Goal: Information Seeking & Learning: Check status

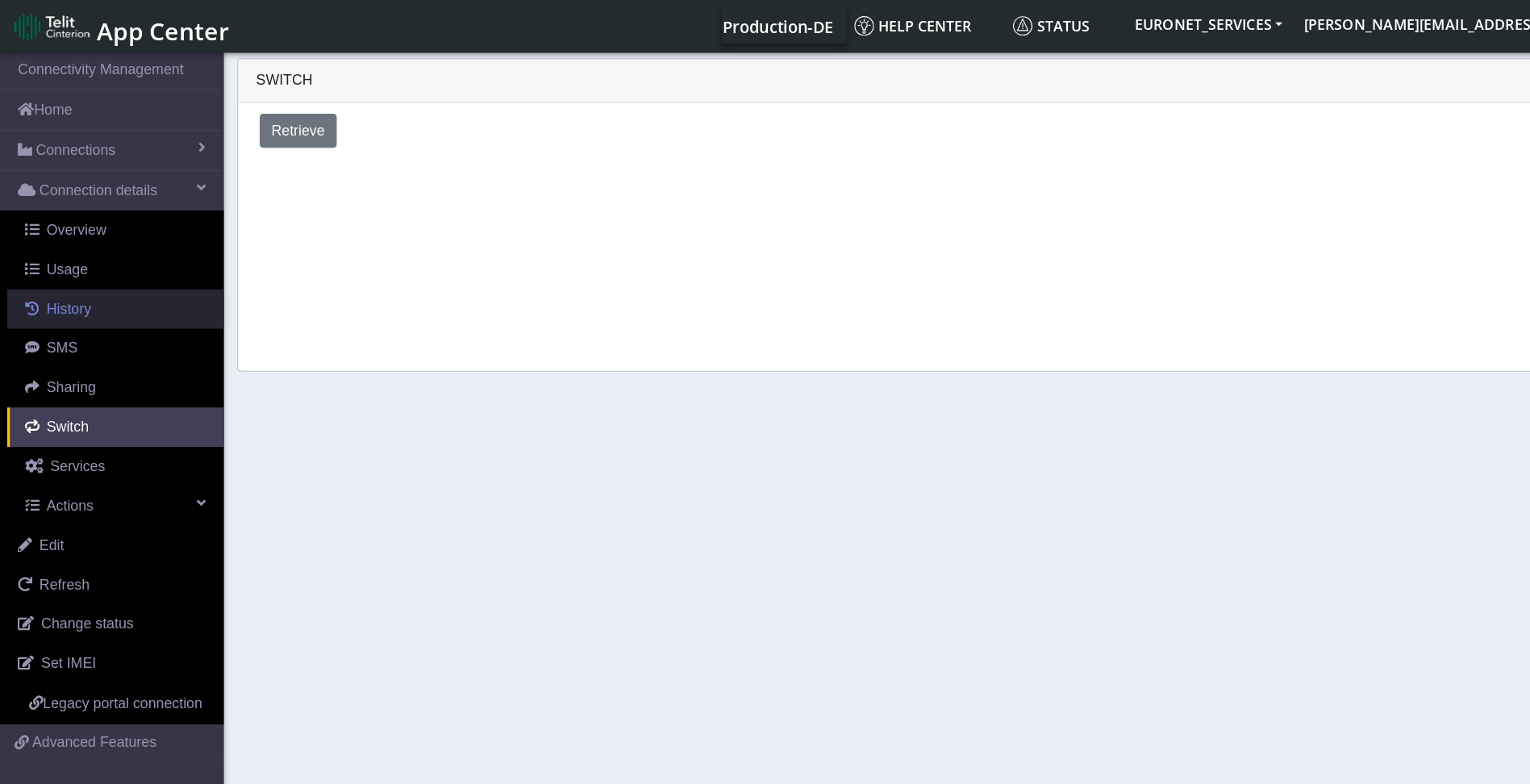
click at [57, 277] on span "History" at bounding box center [62, 278] width 40 height 14
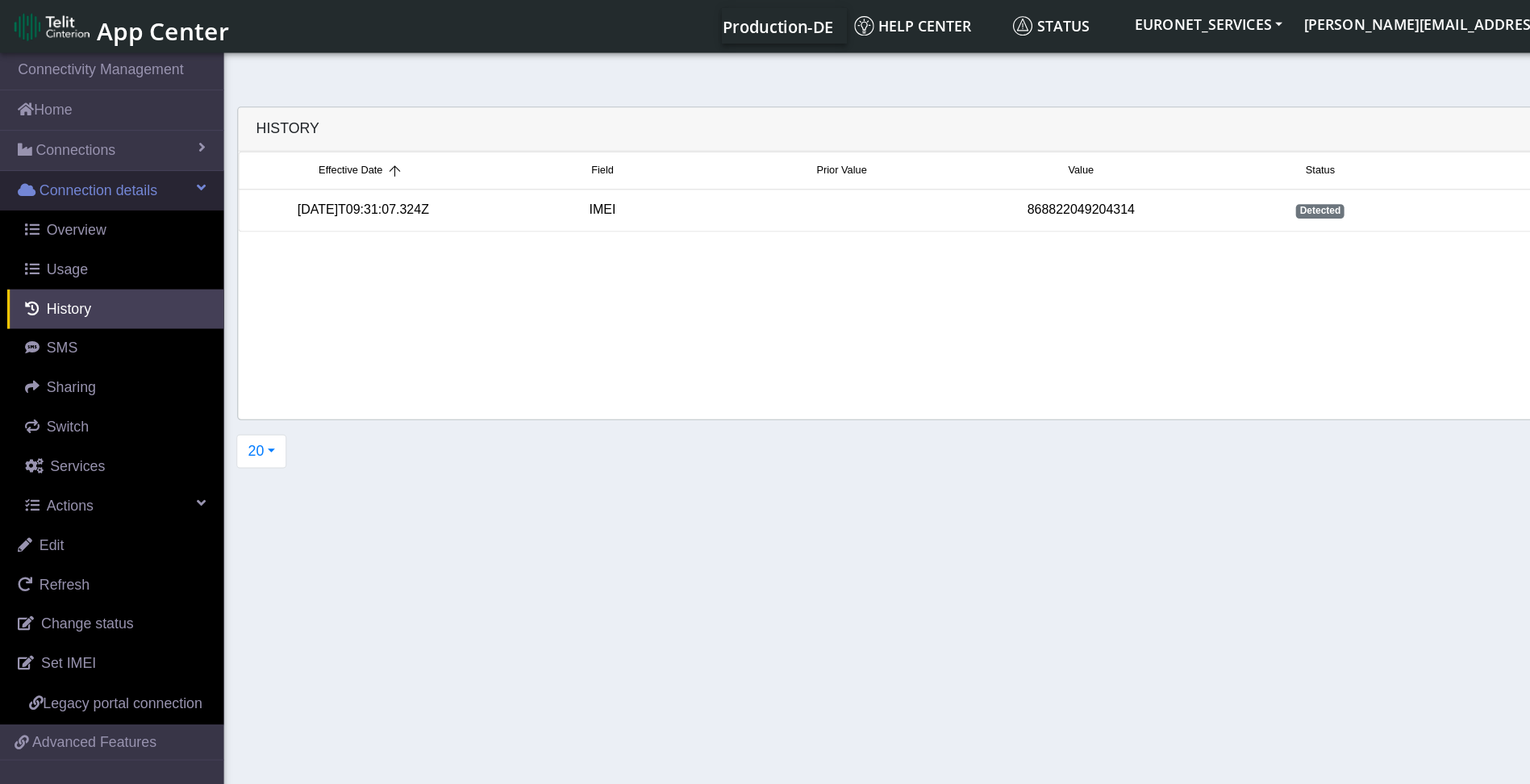
click at [82, 171] on span "Connection details" at bounding box center [89, 171] width 107 height 19
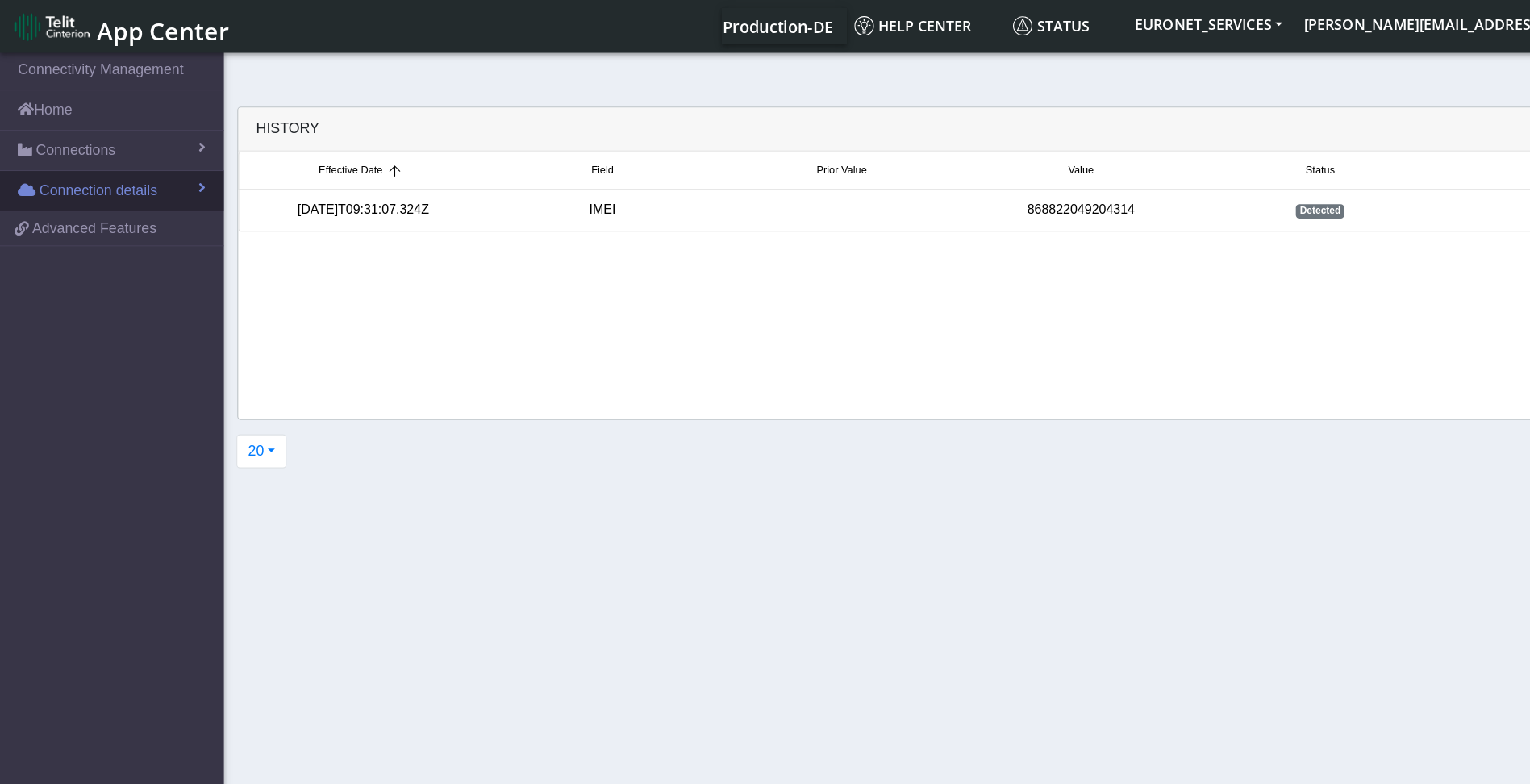
click at [82, 171] on span "Connection details" at bounding box center [89, 171] width 107 height 19
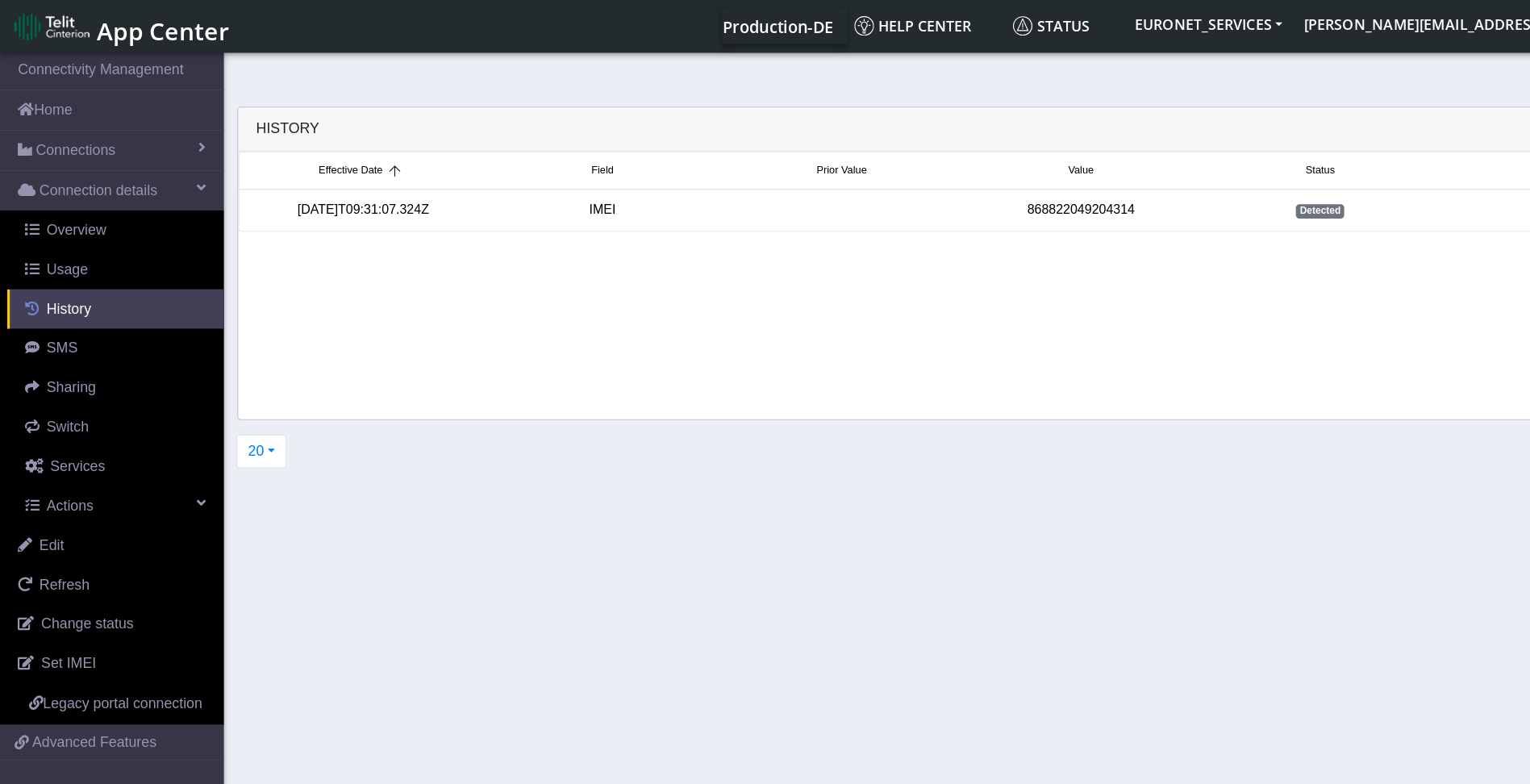
click at [35, 273] on span at bounding box center [29, 277] width 13 height 13
click at [984, 187] on div "868822049204314" at bounding box center [974, 189] width 215 height 18
drag, startPoint x: 1033, startPoint y: 188, endPoint x: 923, endPoint y: 188, distance: 110.0
click at [923, 188] on div "868822049204314" at bounding box center [974, 189] width 215 height 18
click at [1044, 305] on div "Effective Date Field Prior Value Value Status Username [DATE]T09:31:07.324Z IME…" at bounding box center [865, 257] width 1303 height 241
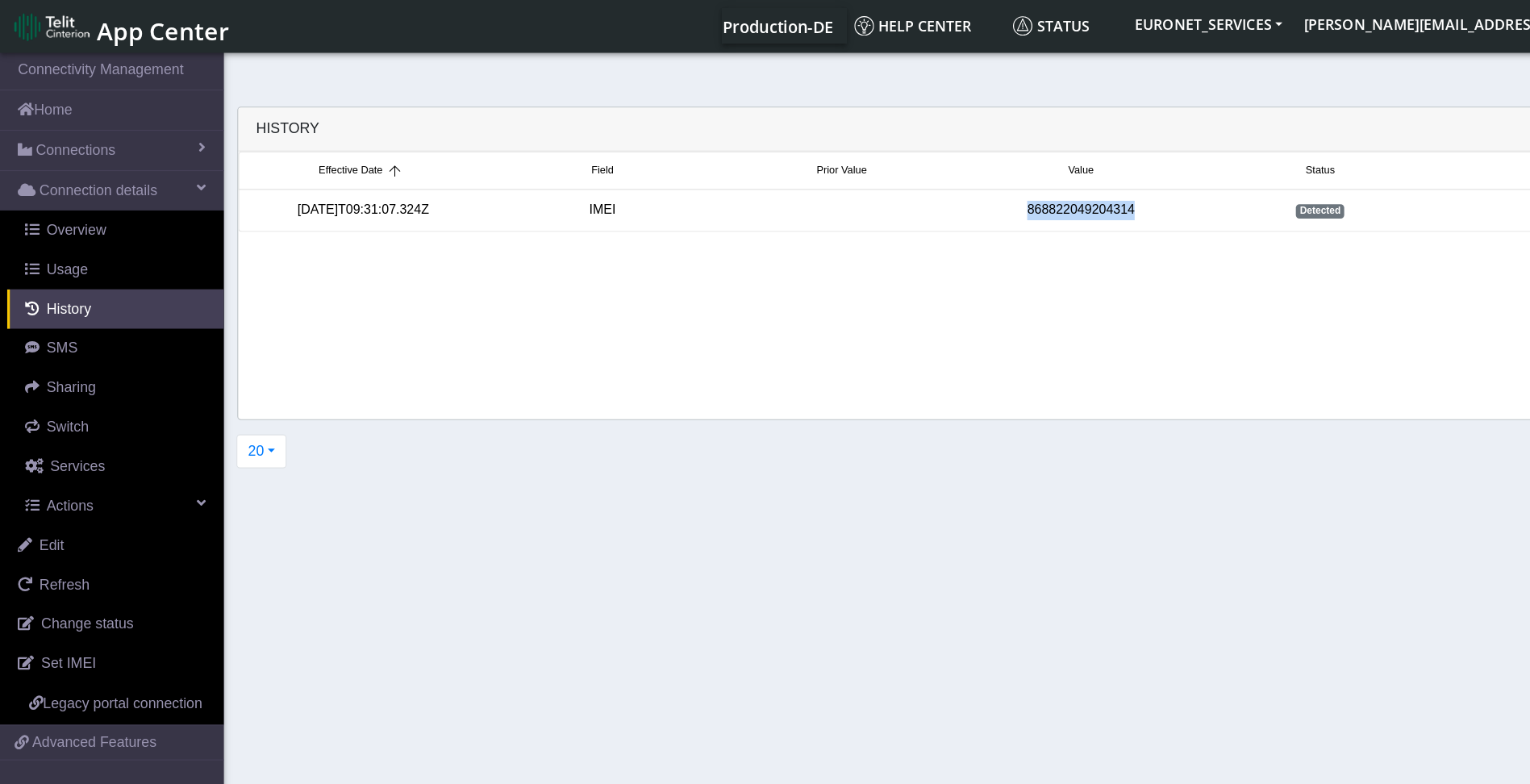
copy div "868822049204314"
click at [109, 137] on link "Connections" at bounding box center [101, 135] width 201 height 36
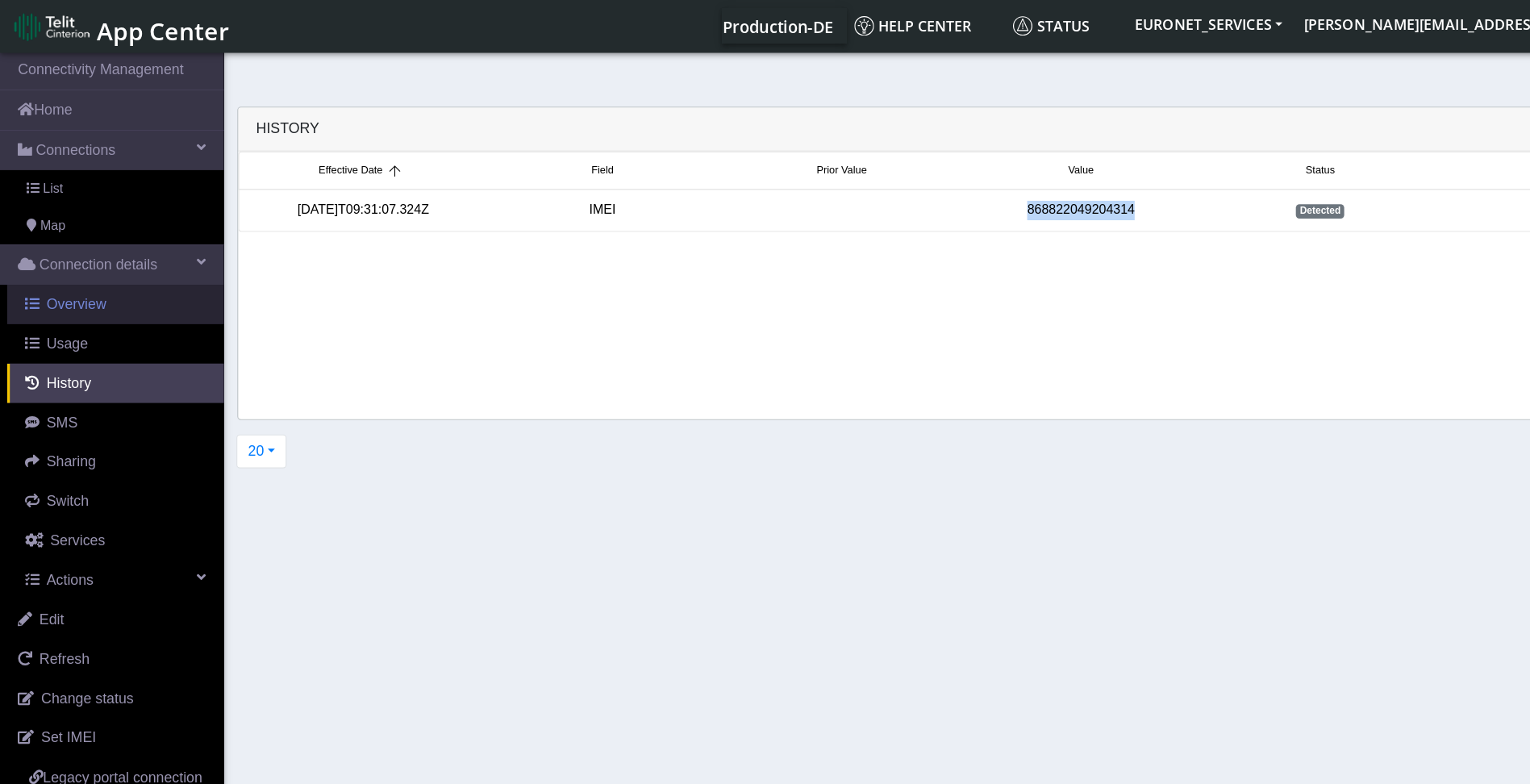
click at [66, 273] on span "Overview" at bounding box center [69, 274] width 54 height 14
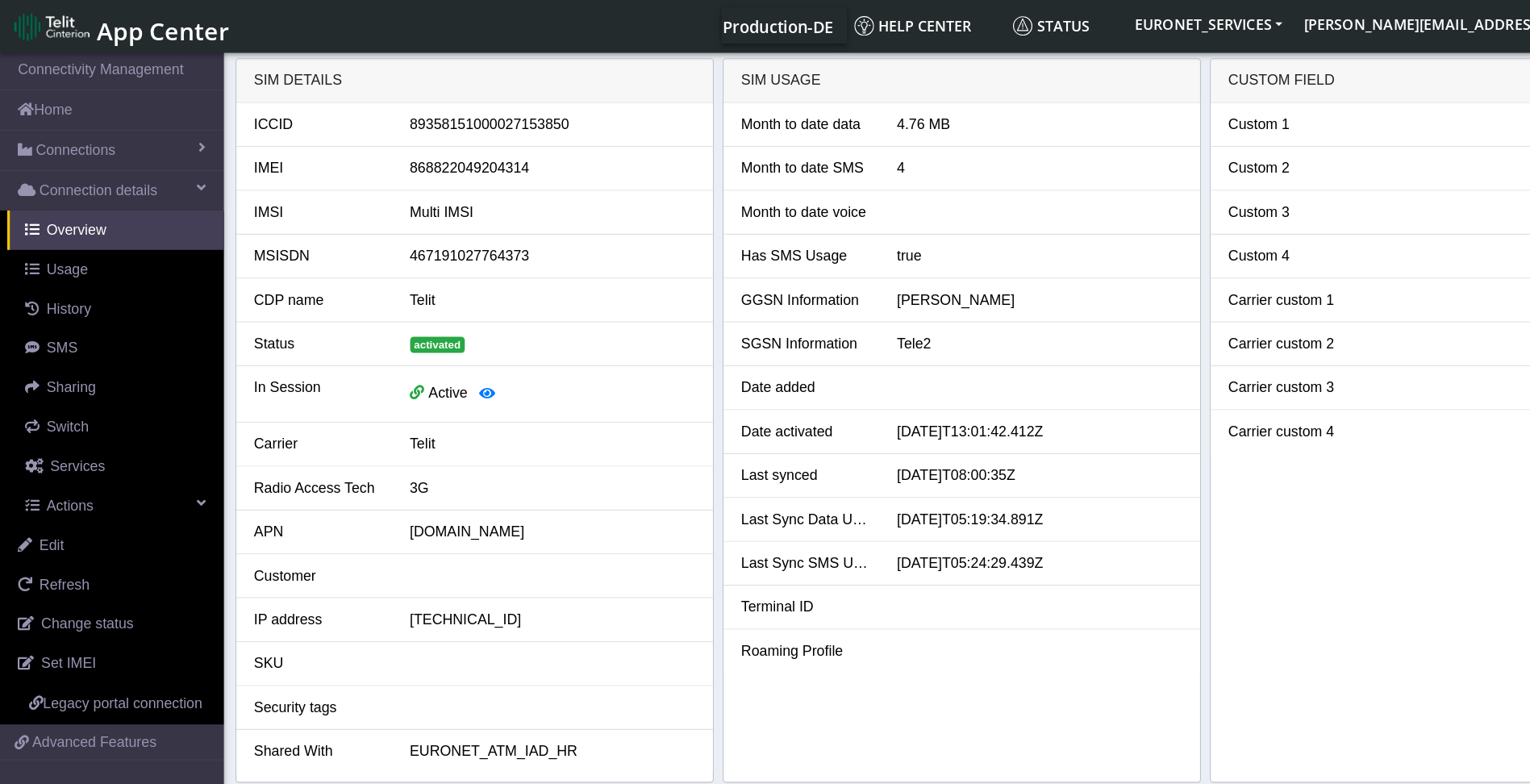
click at [1215, 522] on div "Custom 1 Custom 2 Custom 3 Custom 4 Carrier custom 1 Carrier custom 2 Carrier c…" at bounding box center [1305, 397] width 430 height 611
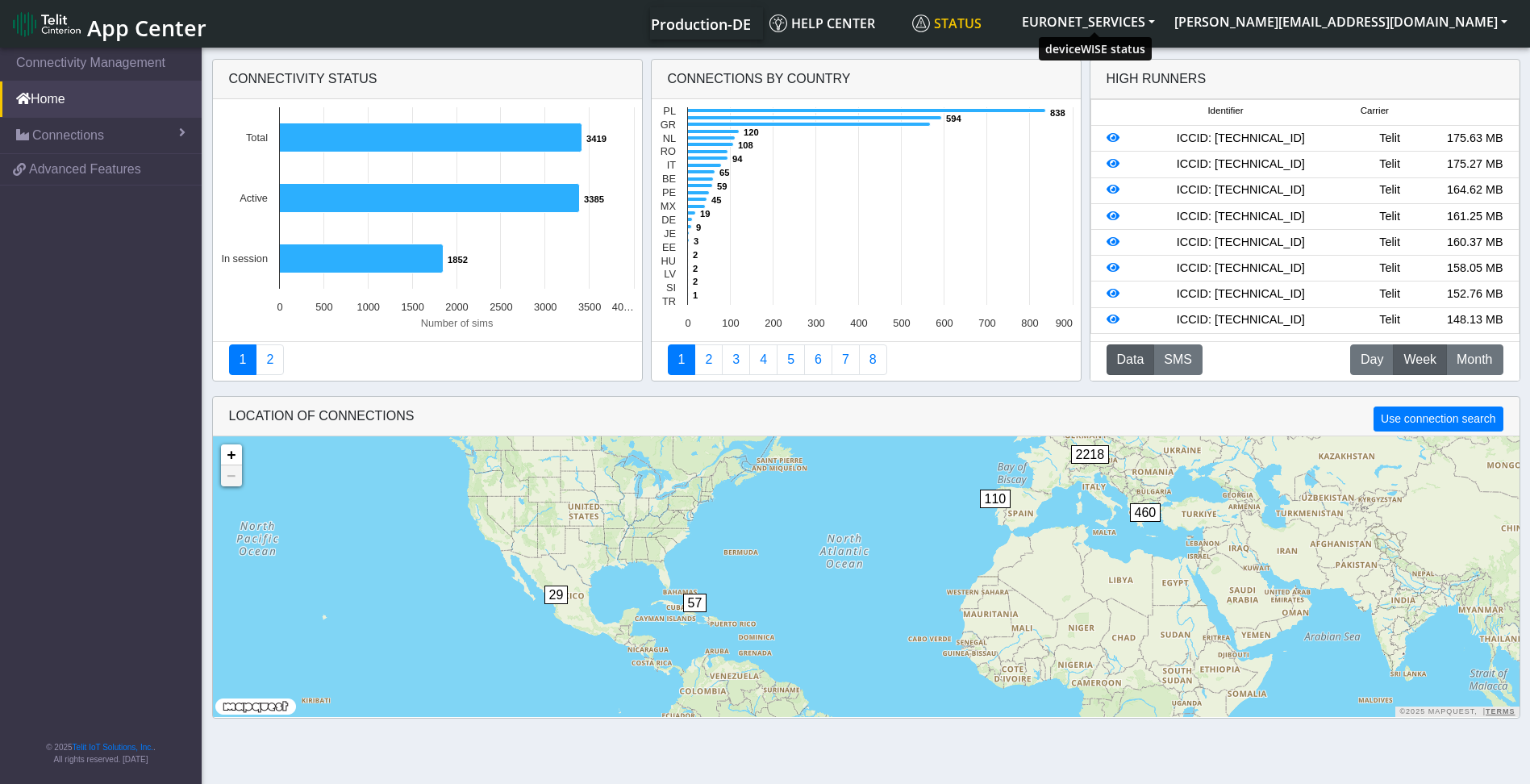
click at [982, 25] on span "Status" at bounding box center [947, 24] width 70 height 18
click at [1125, 349] on button "Data" at bounding box center [1130, 360] width 49 height 31
click at [171, 127] on link "Connections" at bounding box center [101, 135] width 201 height 36
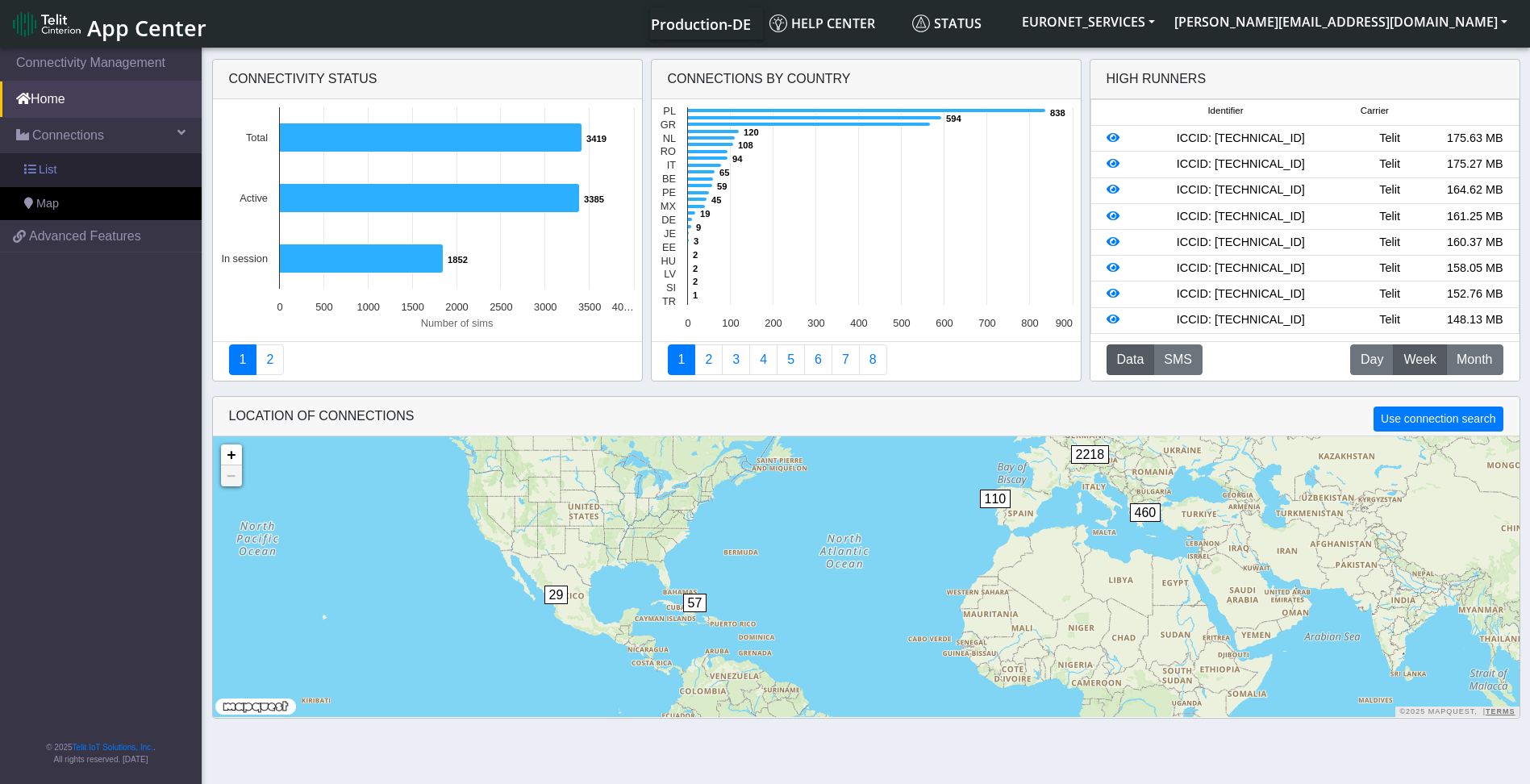
click at [52, 166] on span "List" at bounding box center [48, 170] width 18 height 18
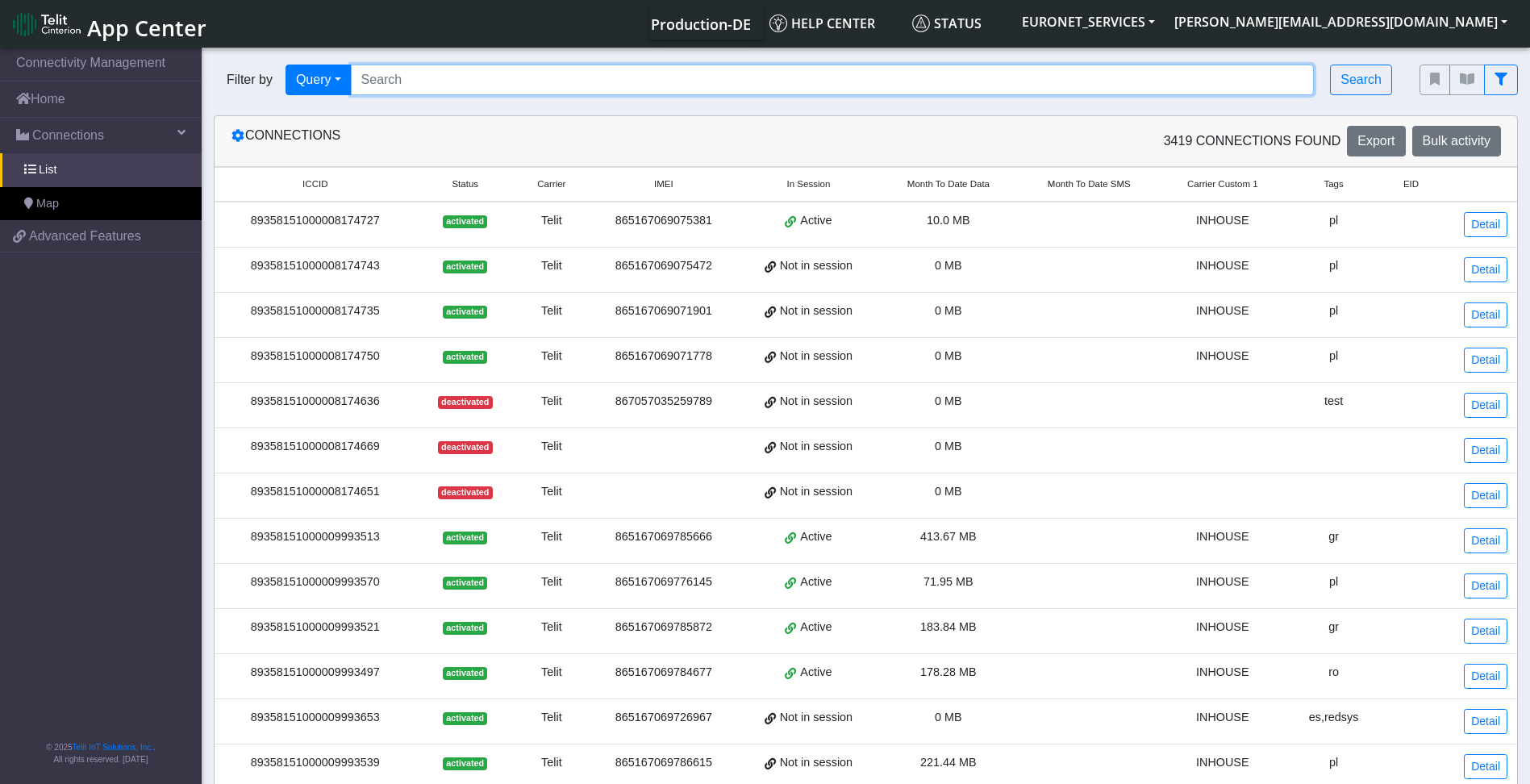
click at [445, 79] on input "Search..." at bounding box center [832, 80] width 964 height 31
paste input "868822049204314"
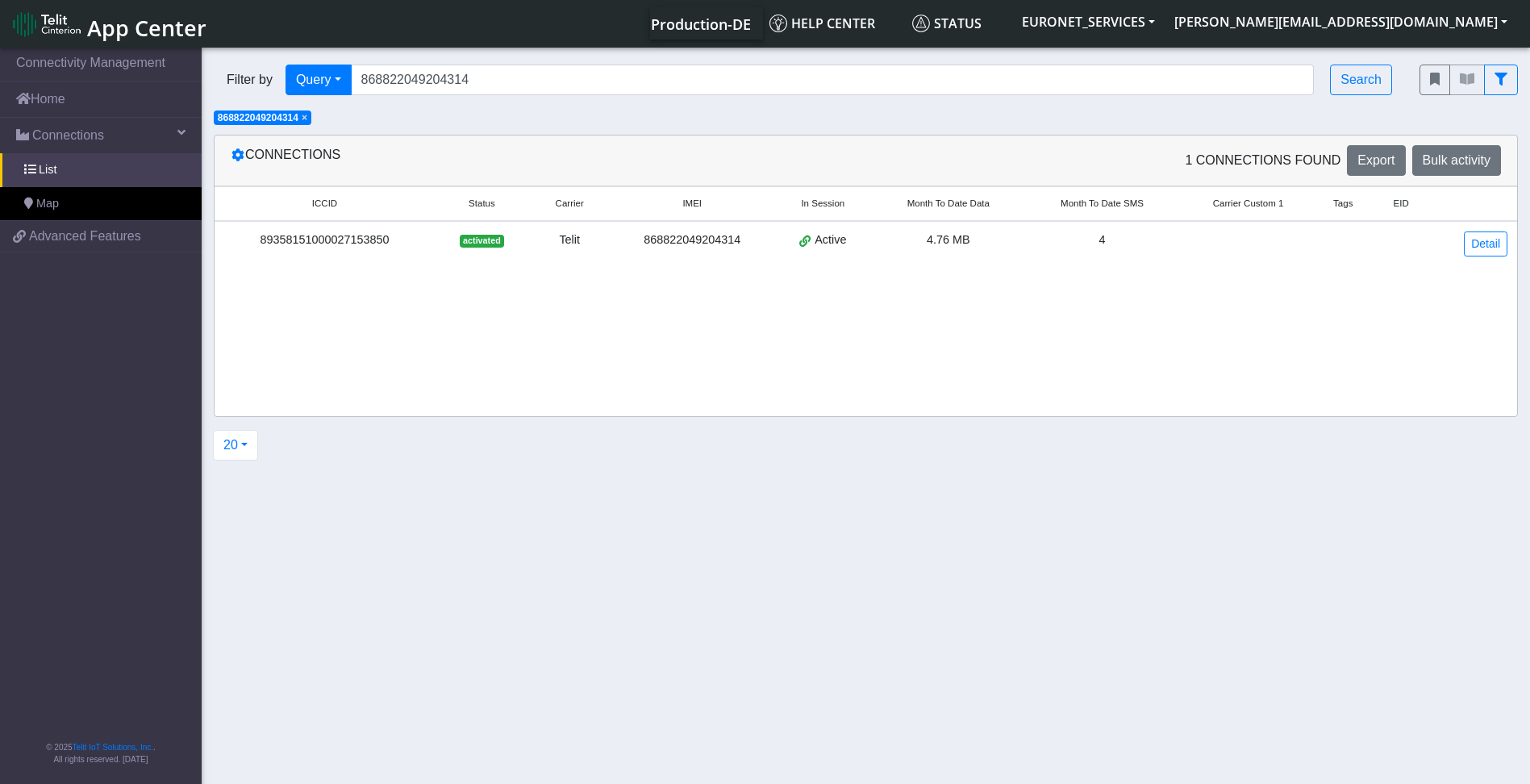
click at [1111, 241] on div "4" at bounding box center [1101, 240] width 135 height 18
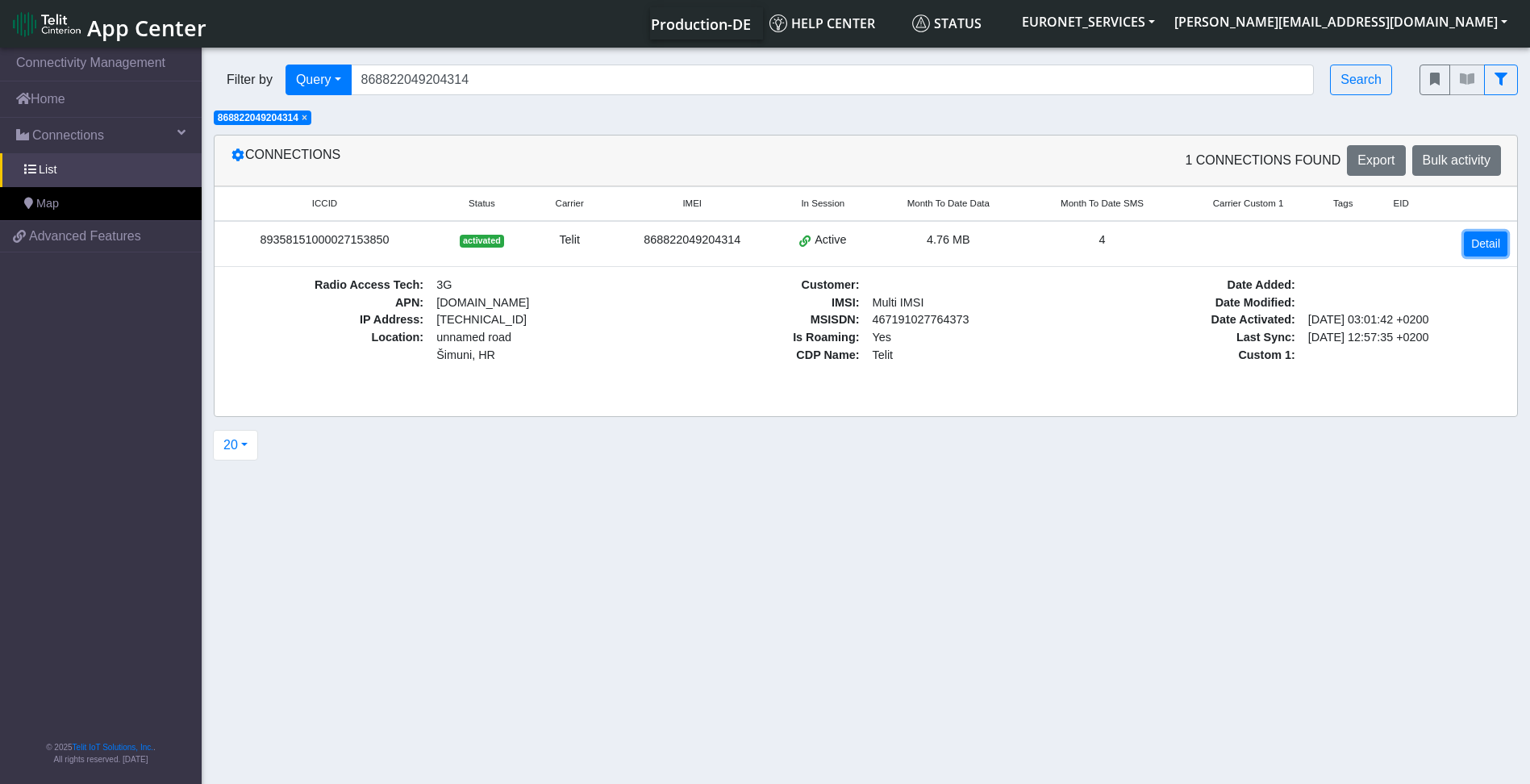
click at [1492, 245] on link "Detail" at bounding box center [1486, 243] width 44 height 25
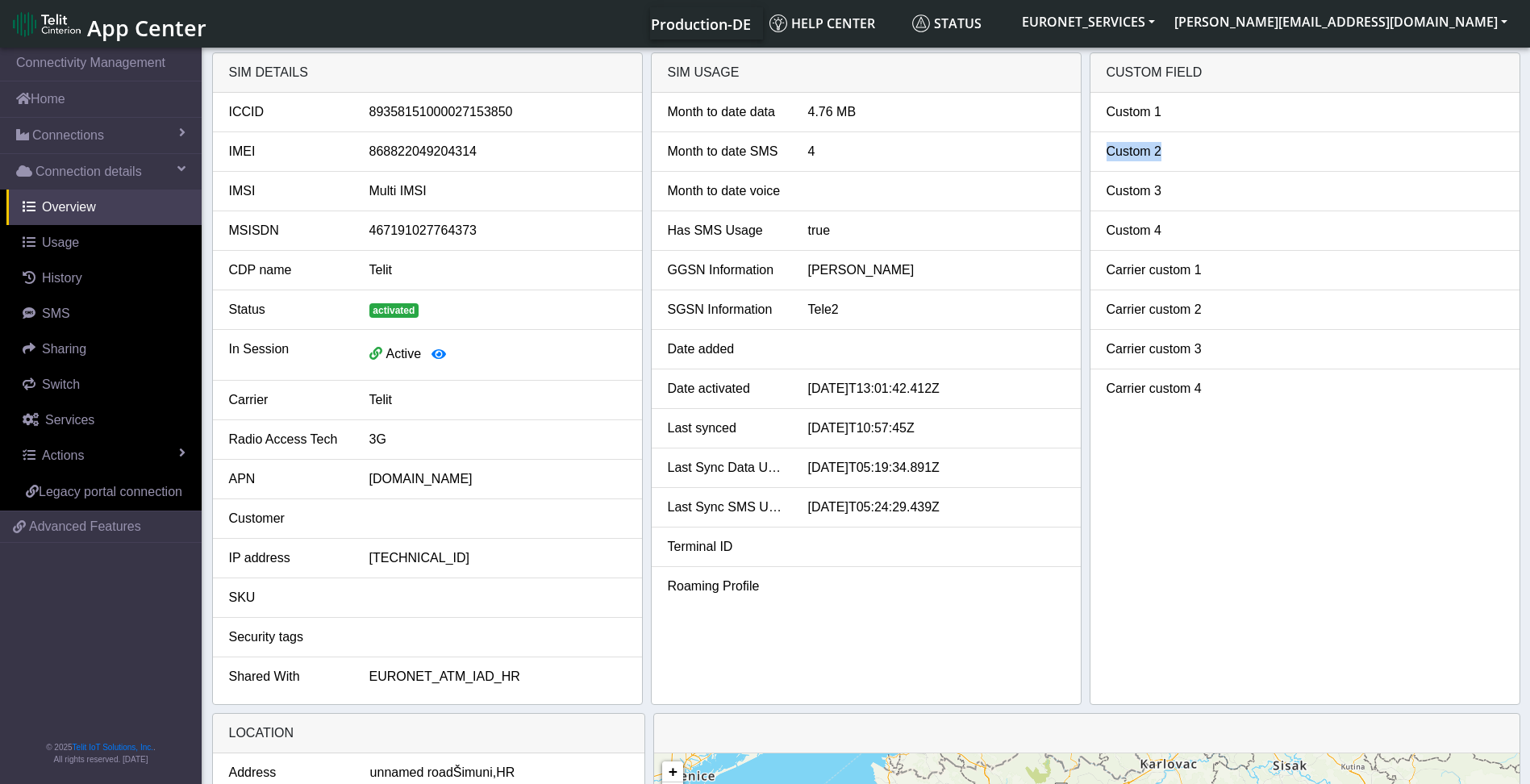
drag, startPoint x: 1508, startPoint y: 118, endPoint x: 1515, endPoint y: 154, distance: 36.7
click at [1515, 154] on ul "Custom 1 Custom 2 Custom 3 Custom 4 Carrier custom 1 Carrier custom 2 Carrier c…" at bounding box center [1305, 250] width 430 height 315
click at [1509, 504] on div "Custom 1 Custom 2 Custom 3 Custom 4 Carrier custom 1 Carrier custom 2 Carrier c…" at bounding box center [1305, 397] width 430 height 611
click at [61, 247] on span "Usage" at bounding box center [60, 242] width 37 height 14
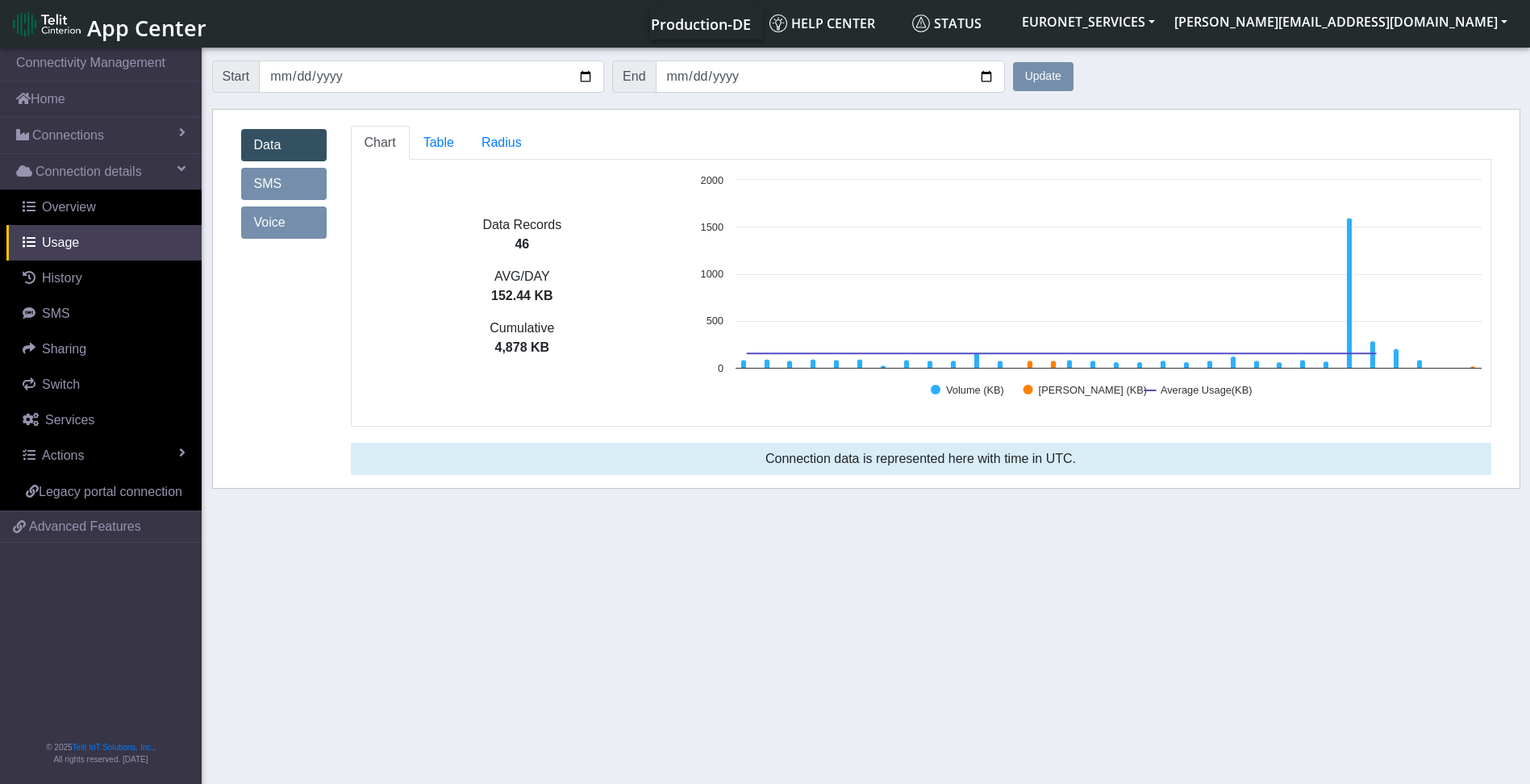
click at [266, 184] on link "SMS" at bounding box center [284, 183] width 86 height 32
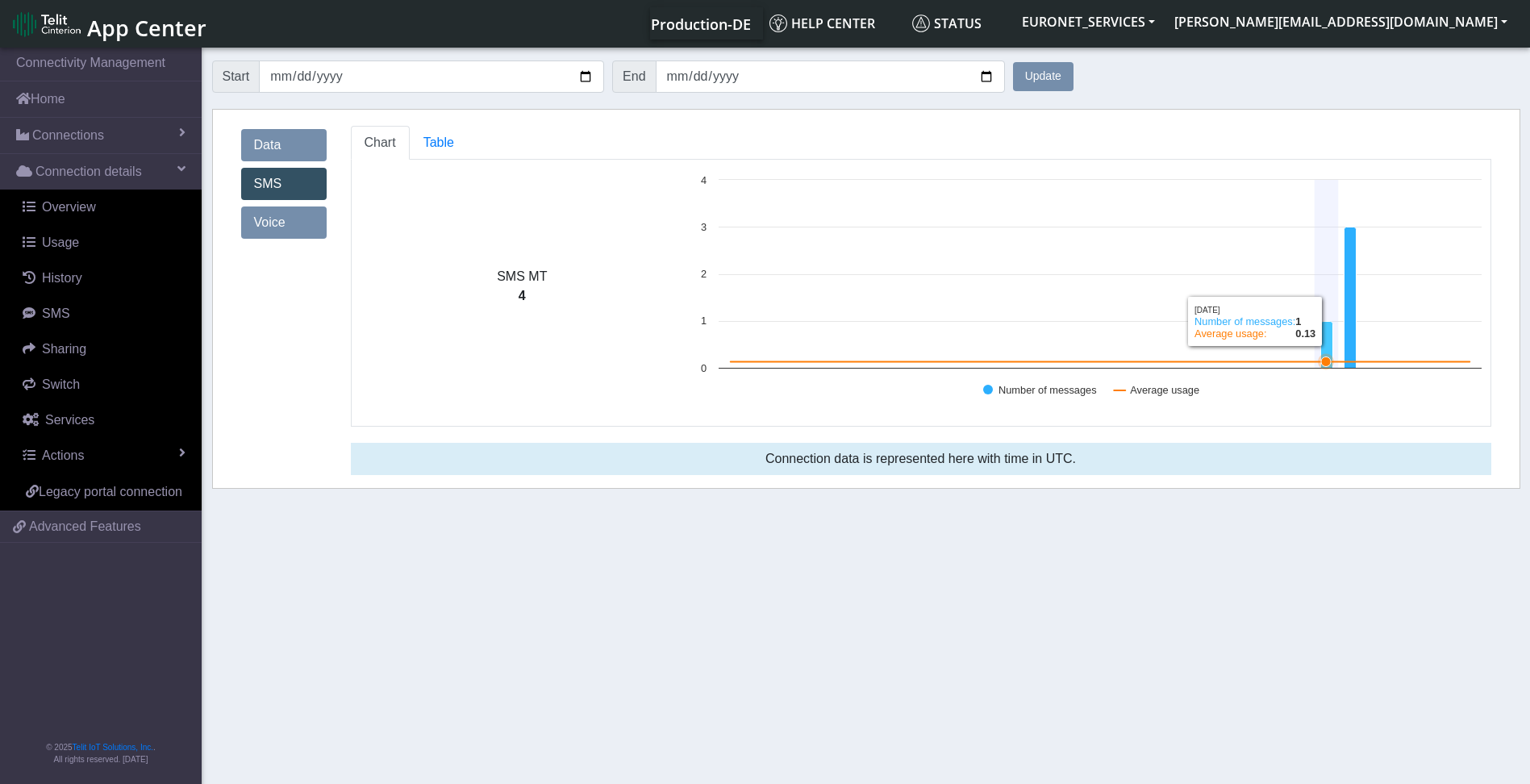
click at [1327, 341] on icon at bounding box center [1328, 345] width 12 height 47
click at [439, 147] on span "Table" at bounding box center [439, 142] width 31 height 14
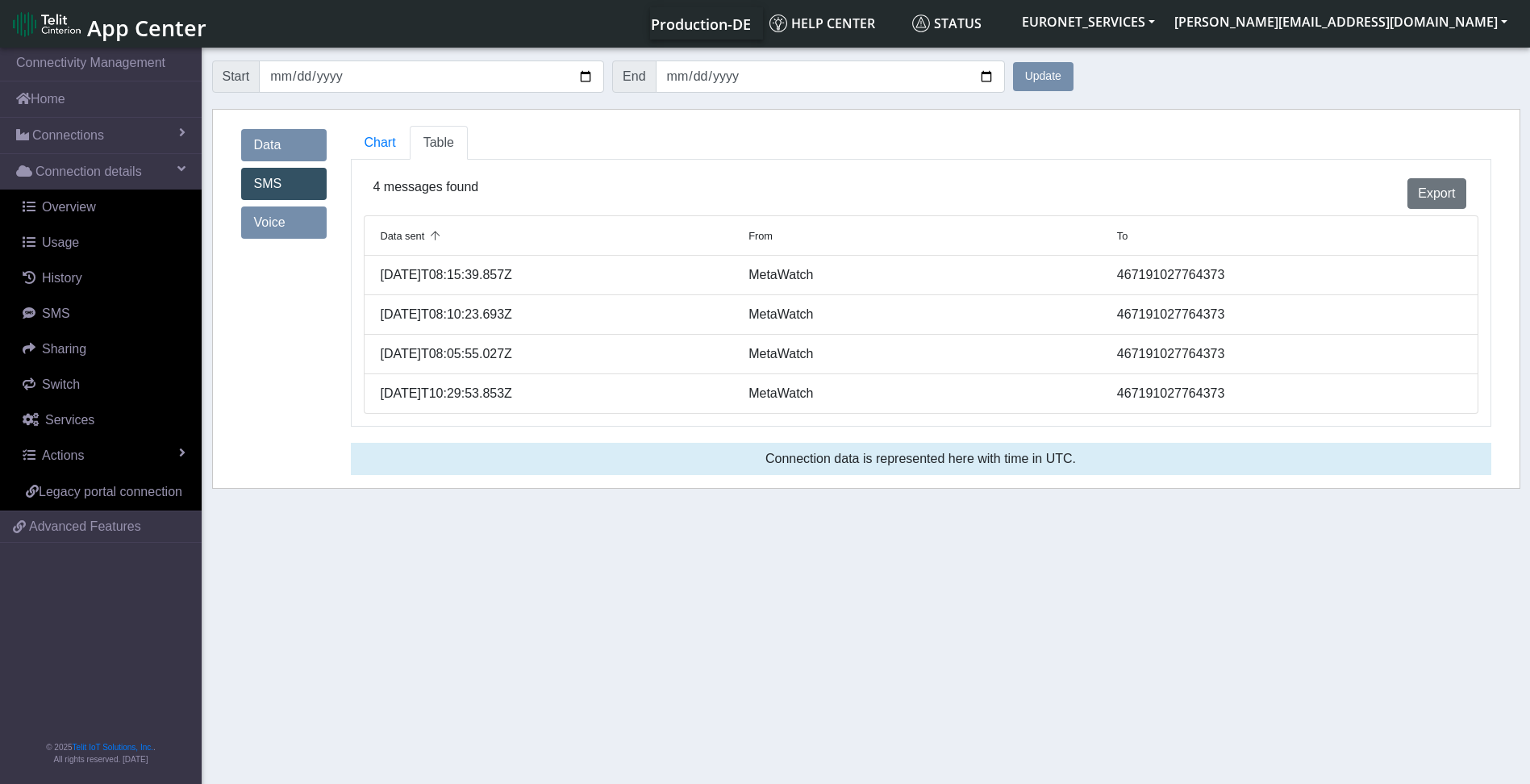
click at [801, 266] on div "MetaWatch" at bounding box center [921, 274] width 369 height 19
drag, startPoint x: 817, startPoint y: 279, endPoint x: 744, endPoint y: 281, distance: 73.0
click at [744, 281] on div "MetaWatch" at bounding box center [921, 274] width 369 height 19
copy div "MetaWatch"
click at [390, 142] on span "Chart" at bounding box center [381, 142] width 32 height 14
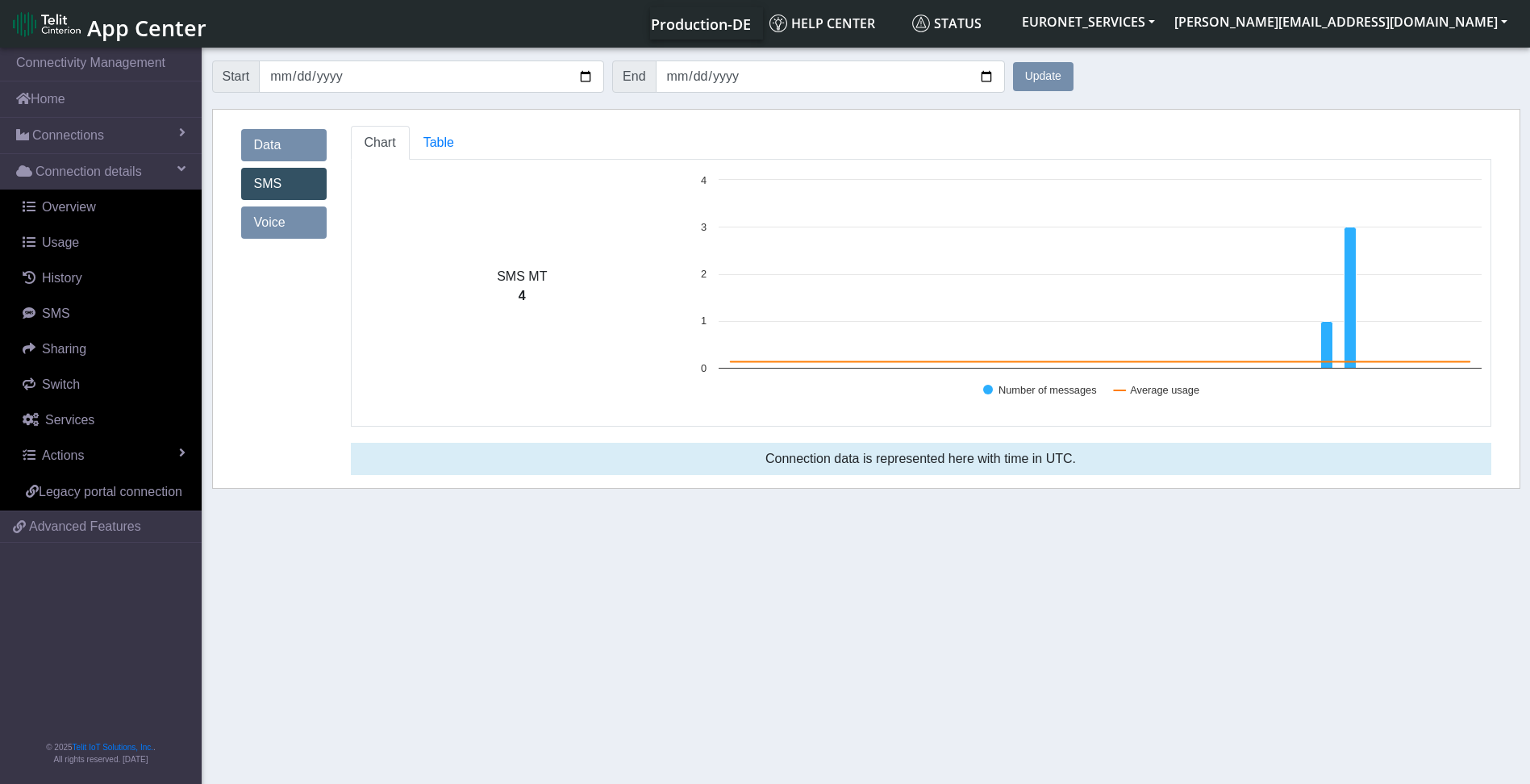
click at [275, 230] on link "Voice" at bounding box center [284, 222] width 86 height 32
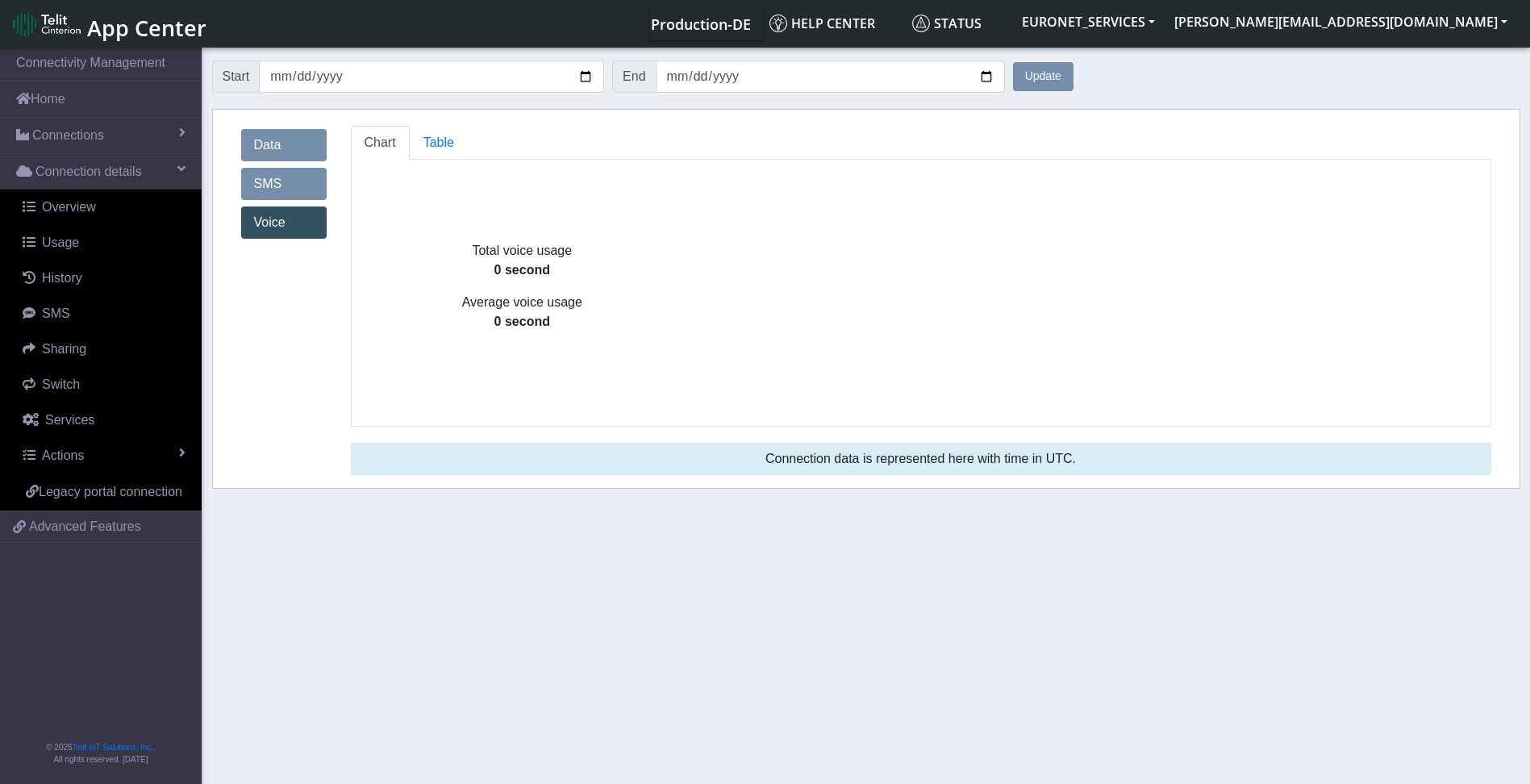
click at [269, 144] on link "Data" at bounding box center [284, 144] width 86 height 32
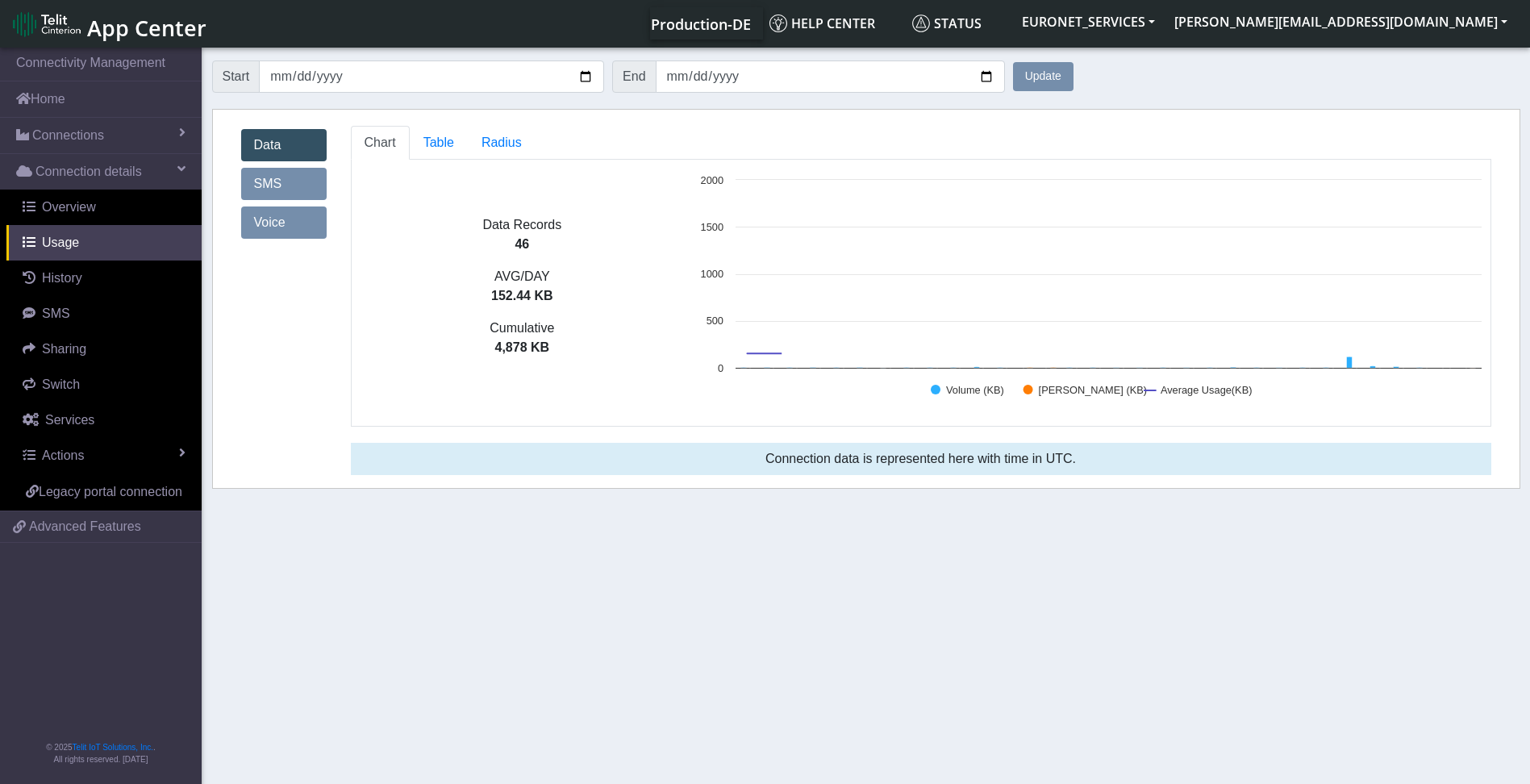
click at [269, 144] on link "Data" at bounding box center [284, 144] width 86 height 32
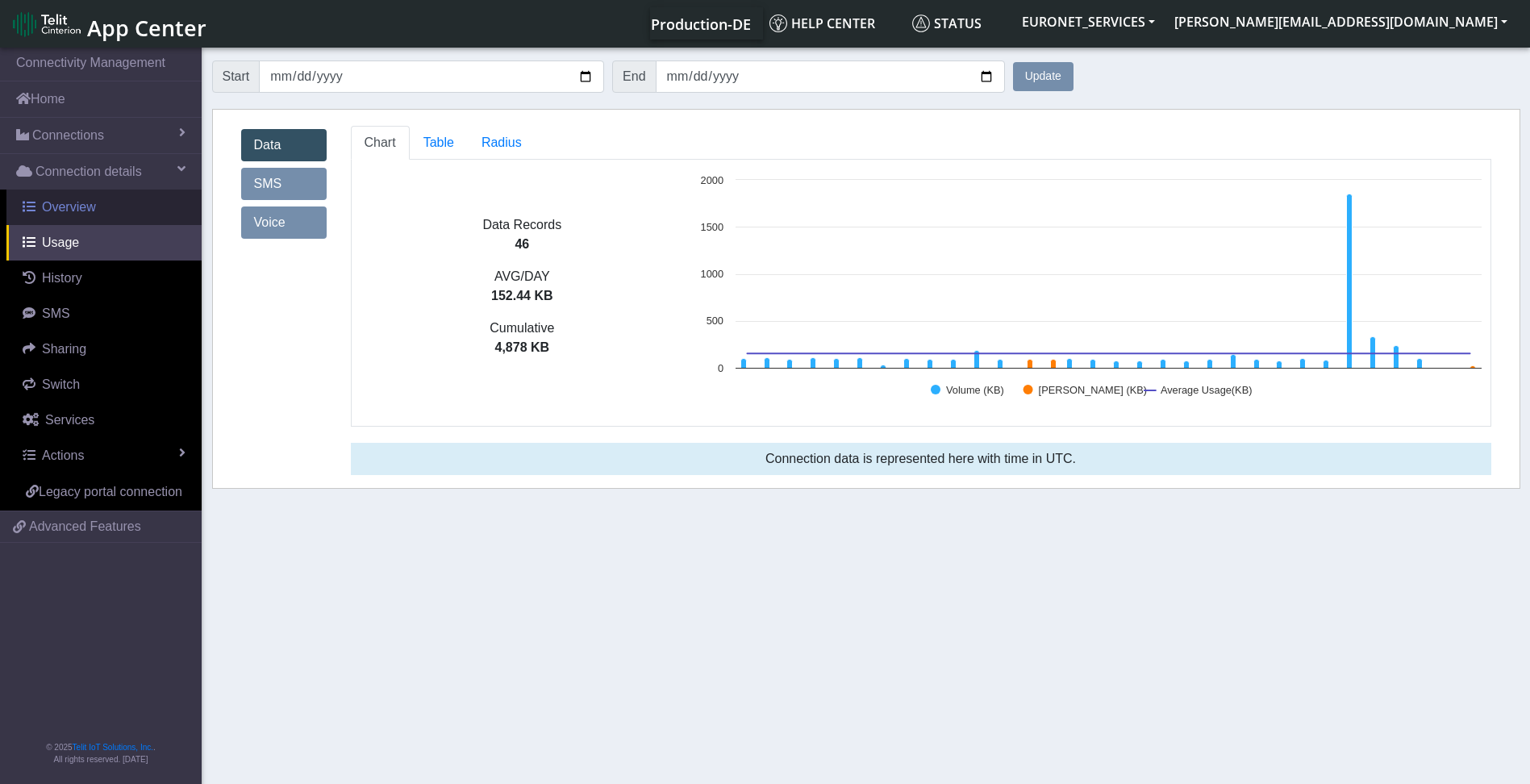
click at [57, 207] on span "Overview" at bounding box center [69, 207] width 54 height 14
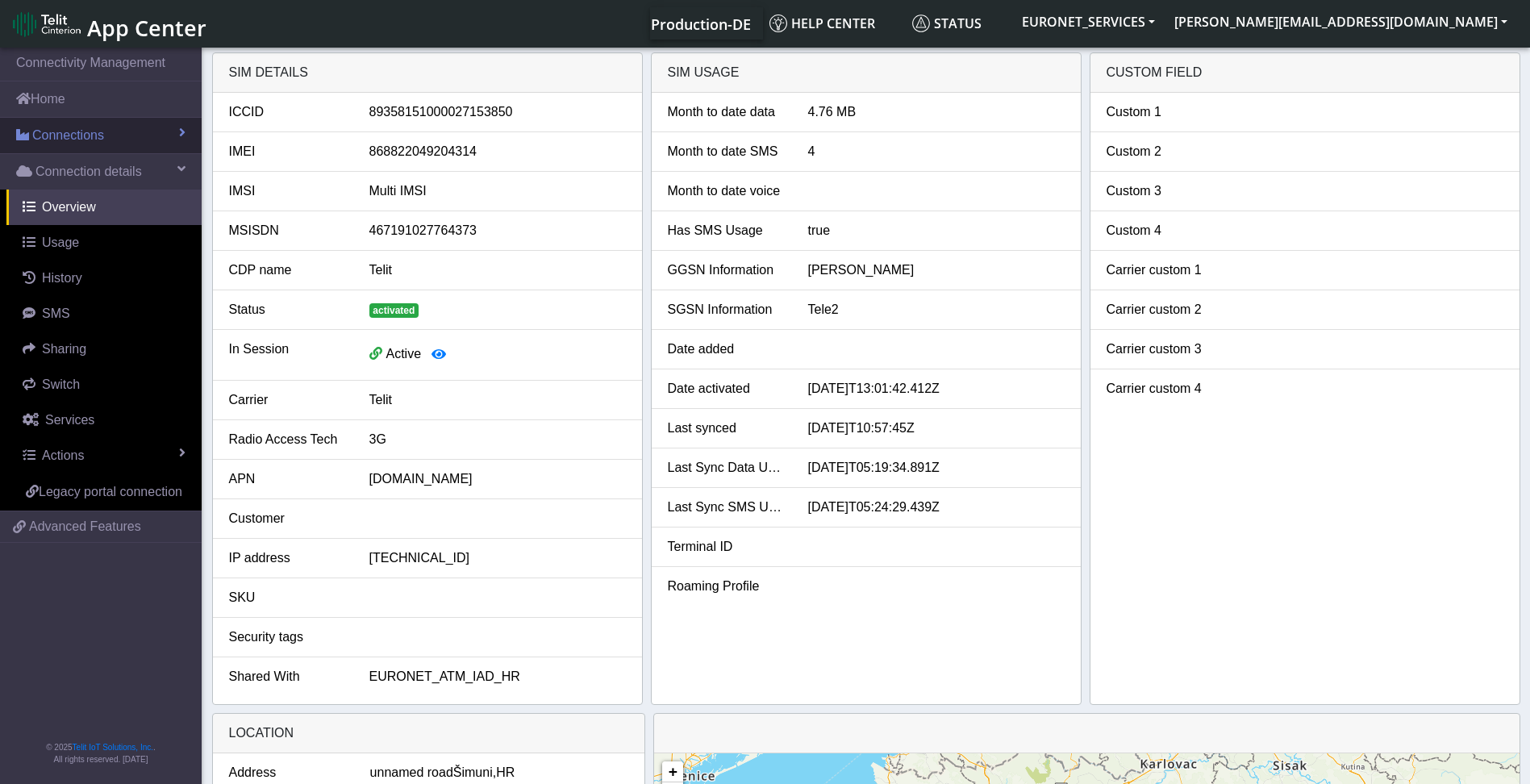
click at [179, 131] on span at bounding box center [182, 131] width 6 height 13
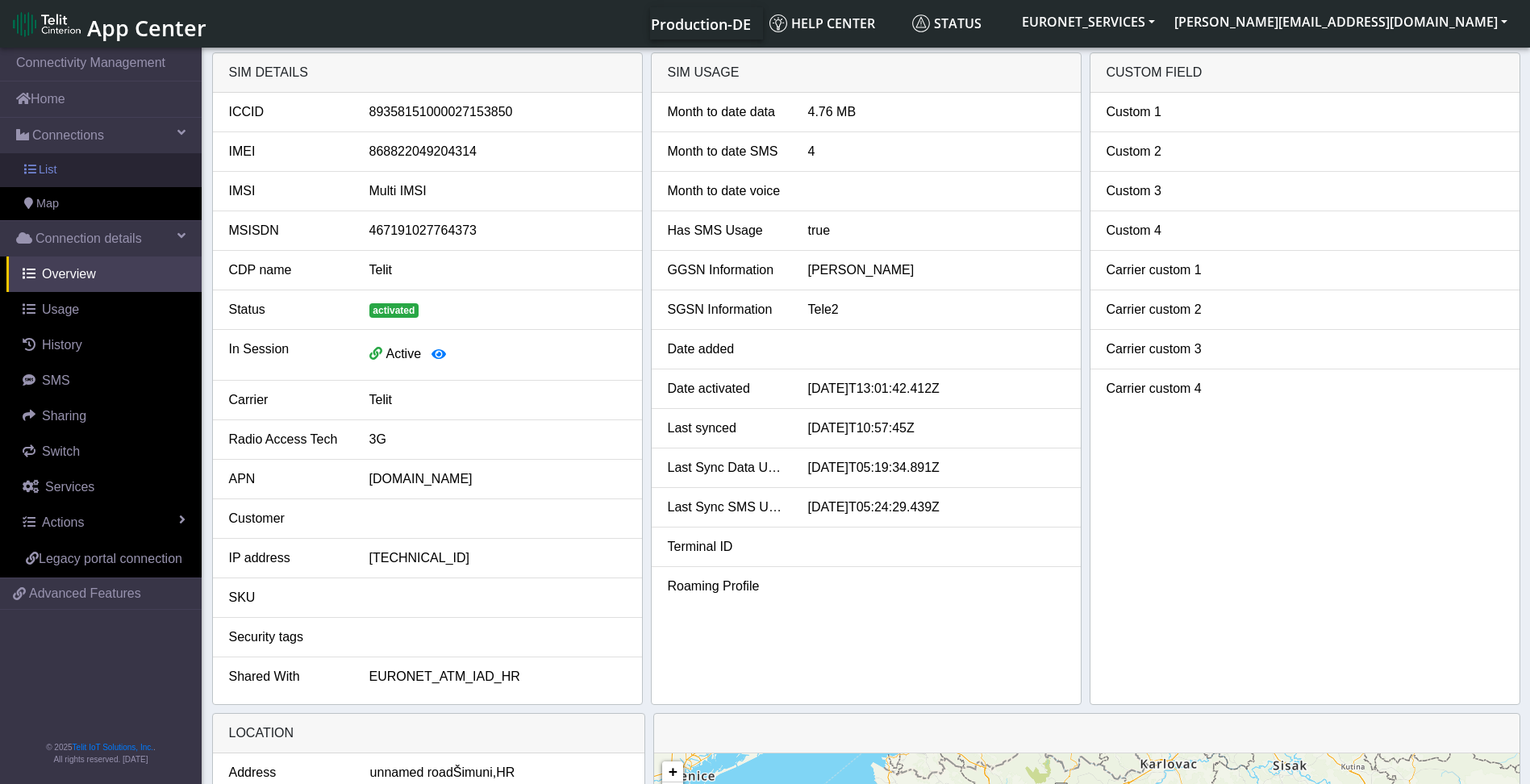
click at [68, 171] on link "List" at bounding box center [101, 170] width 201 height 34
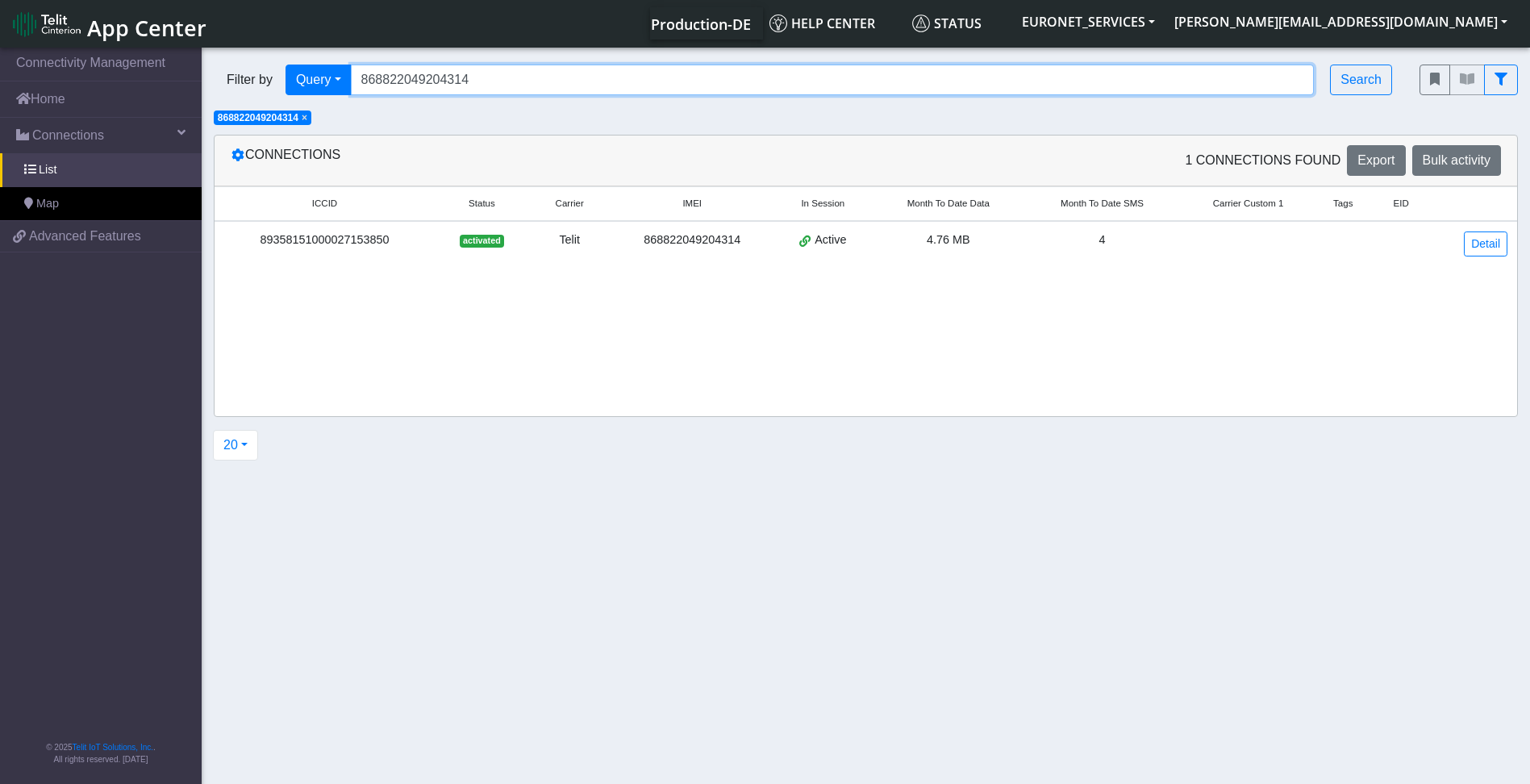
click at [501, 74] on input "868822049204314" at bounding box center [832, 80] width 964 height 31
drag, startPoint x: 501, startPoint y: 74, endPoint x: 175, endPoint y: 87, distance: 326.3
click at [175, 87] on section "Connectivity Management Home Connections List Map 7f1c47c280e12d560df7ba800df9a…" at bounding box center [765, 417] width 1530 height 745
paste input "9358151000009993968"
type input "89358151000009993968"
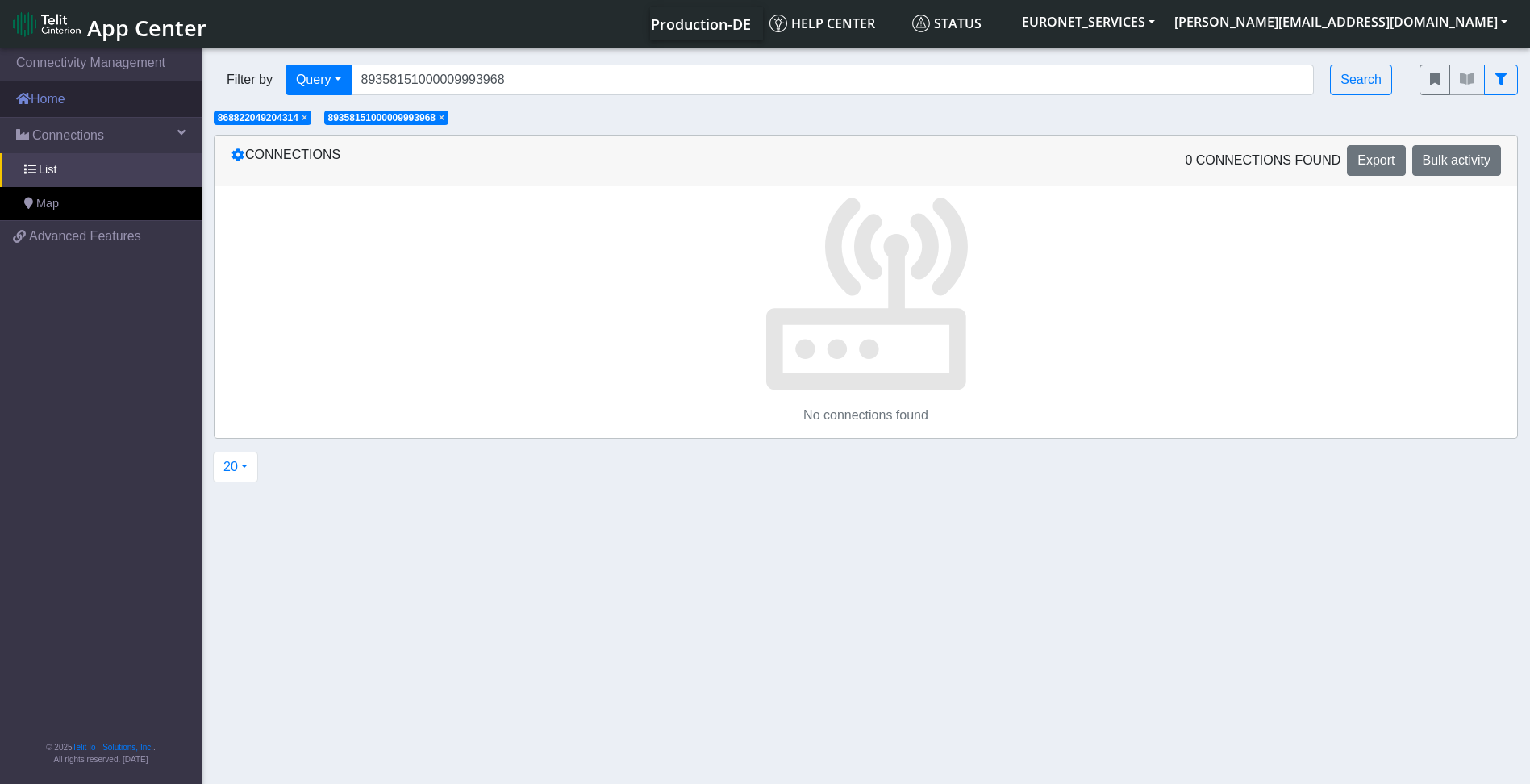
click at [175, 87] on link "Home" at bounding box center [101, 100] width 201 height 36
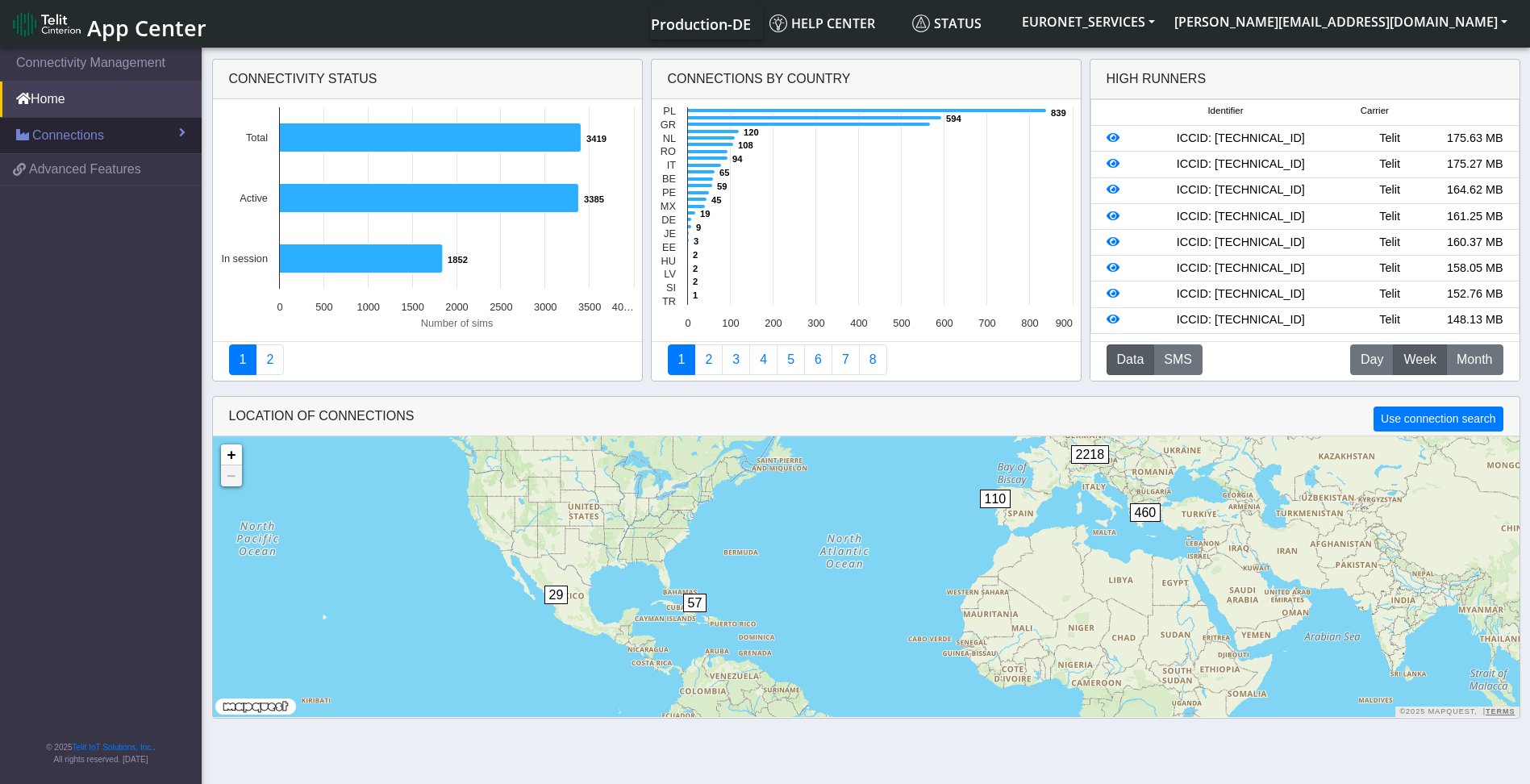
click at [70, 131] on span "Connections" at bounding box center [68, 134] width 72 height 19
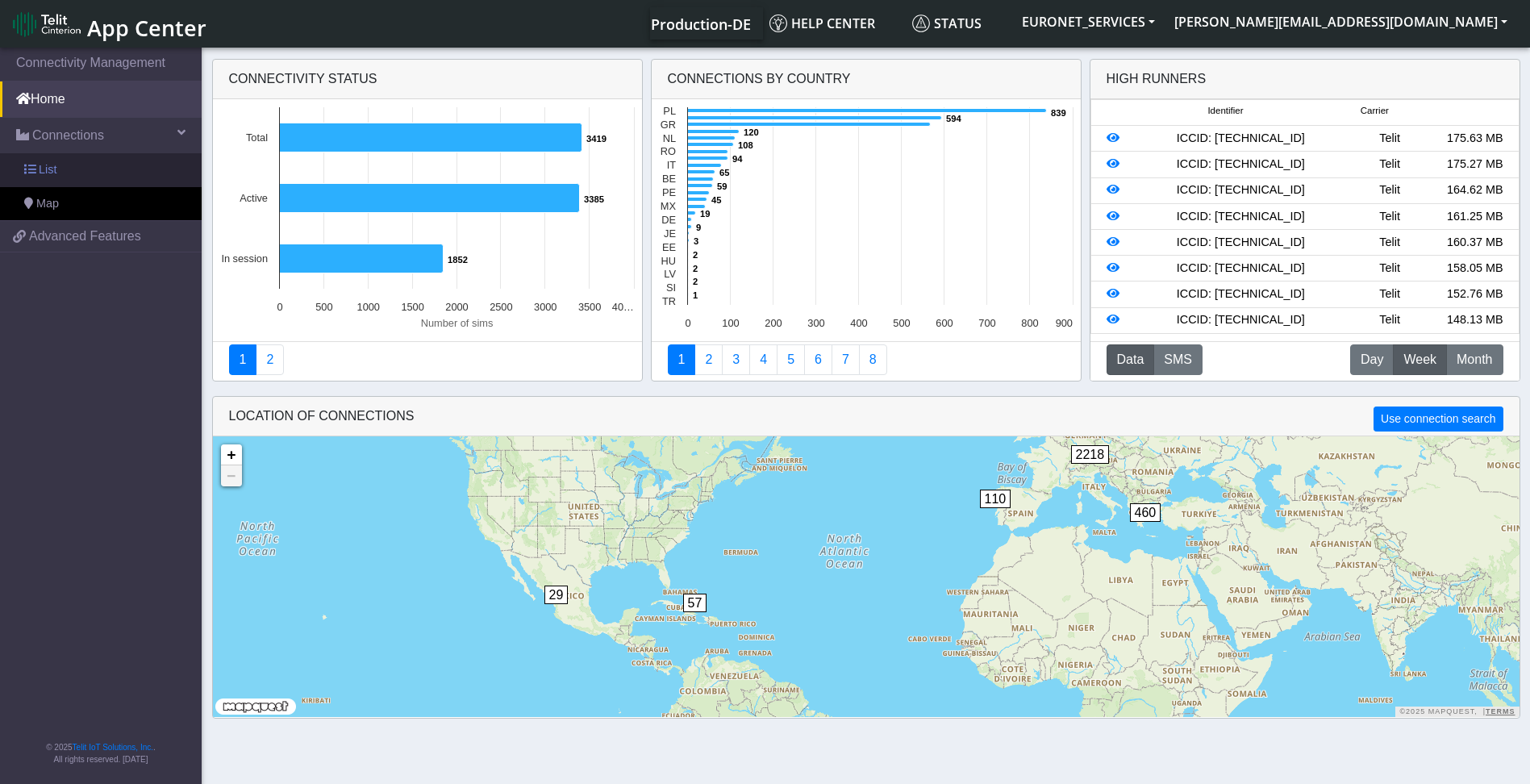
click at [46, 173] on span "List" at bounding box center [48, 170] width 18 height 18
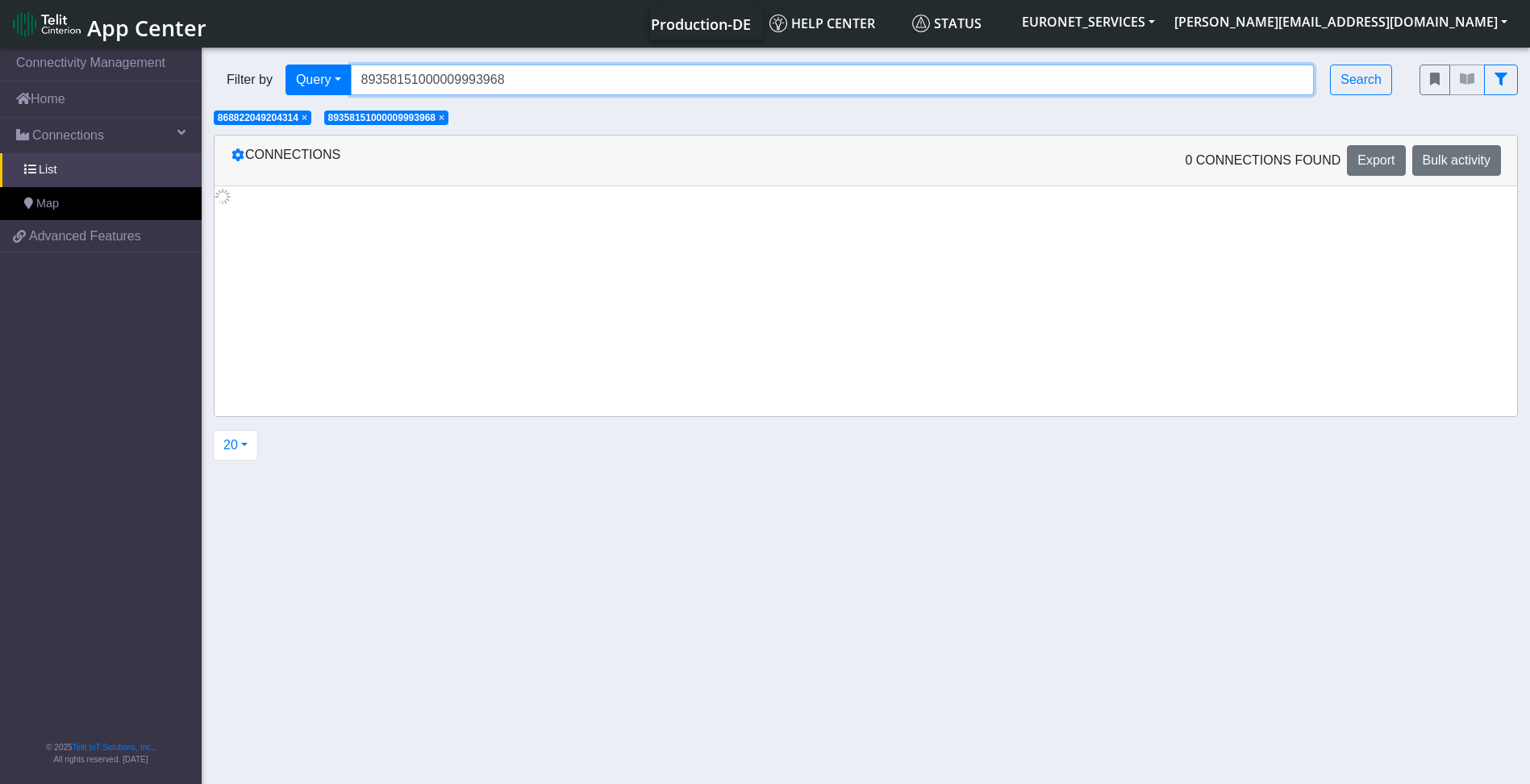
click at [510, 93] on input "89358151000009993968" at bounding box center [832, 80] width 964 height 31
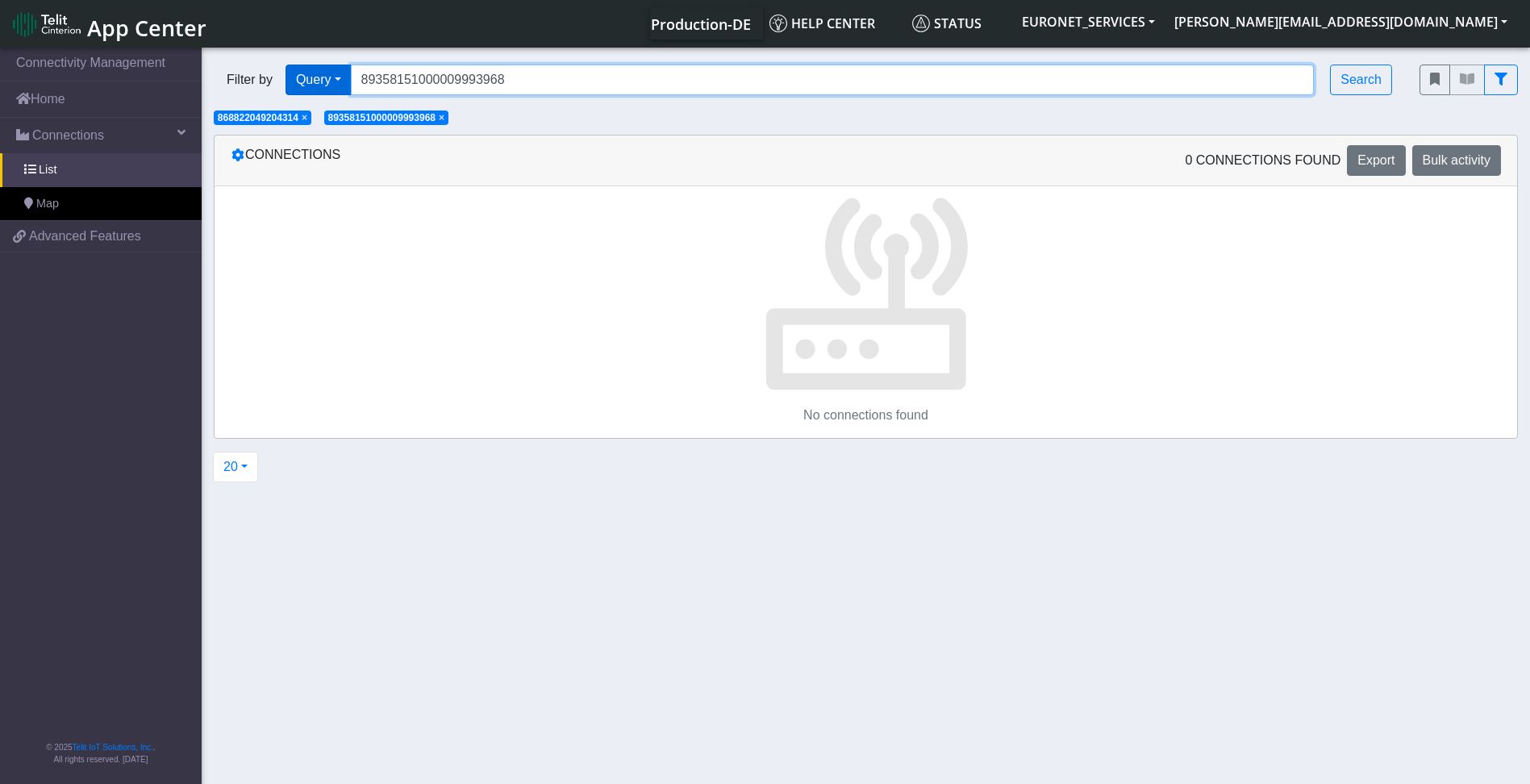
drag, startPoint x: 510, startPoint y: 93, endPoint x: 303, endPoint y: 83, distance: 207.2
click at [303, 83] on div "Filter by Query Query Not connected Tags Country Operator 89358151000009993968 …" at bounding box center [804, 80] width 1182 height 31
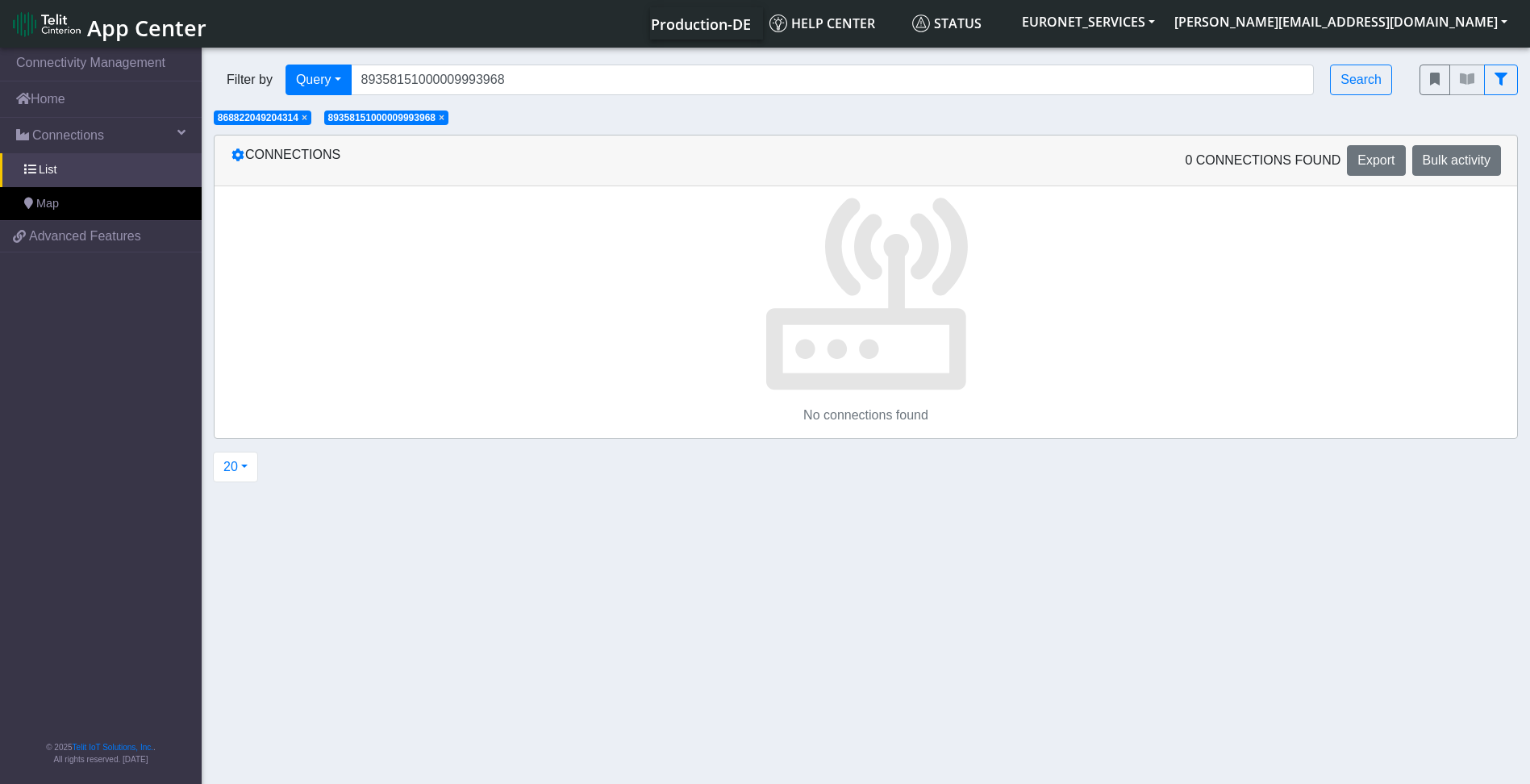
click at [307, 117] on span "×" at bounding box center [305, 118] width 6 height 11
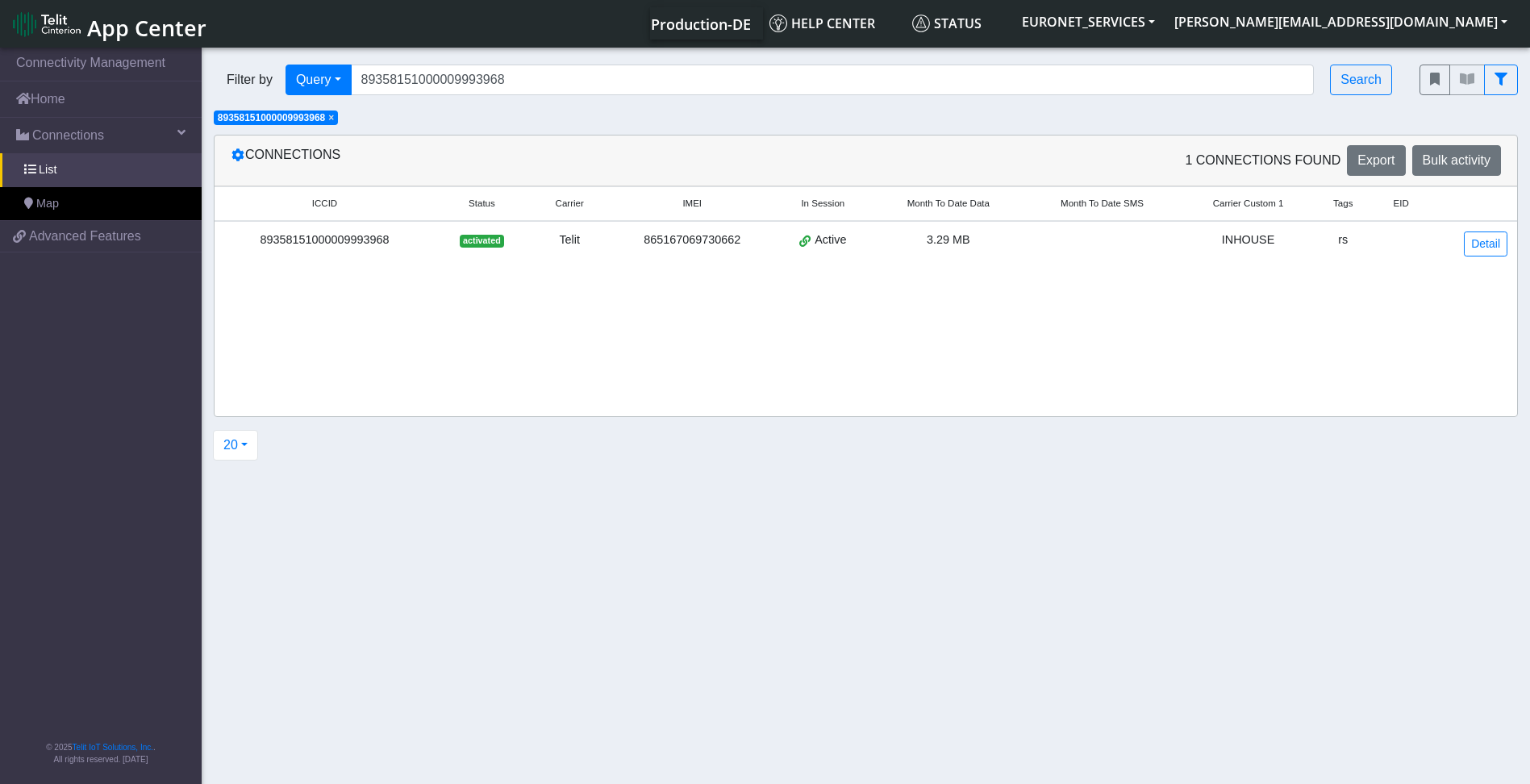
click at [355, 239] on div "89358151000009993968" at bounding box center [325, 240] width 201 height 18
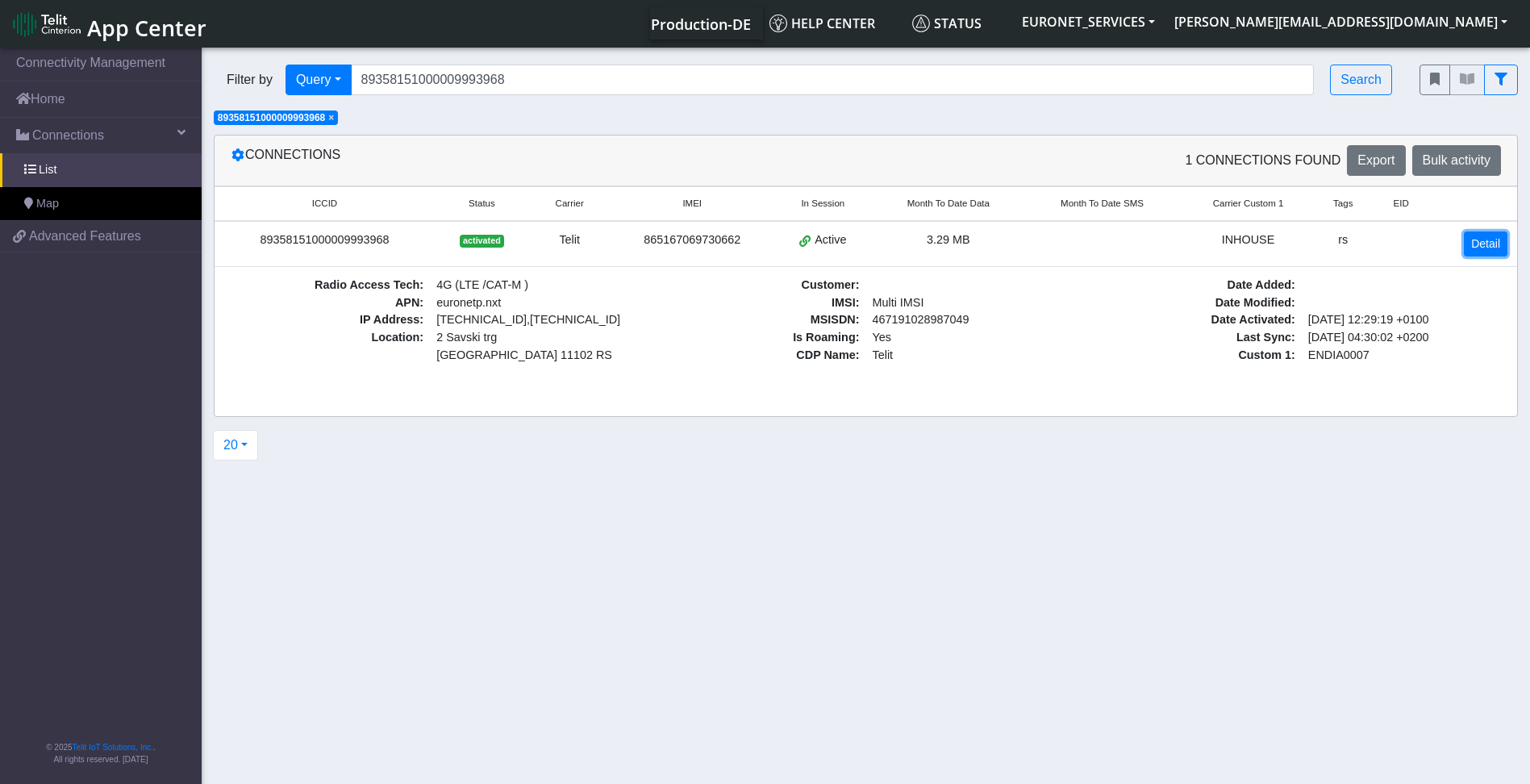
click at [1490, 241] on link "Detail" at bounding box center [1486, 243] width 44 height 25
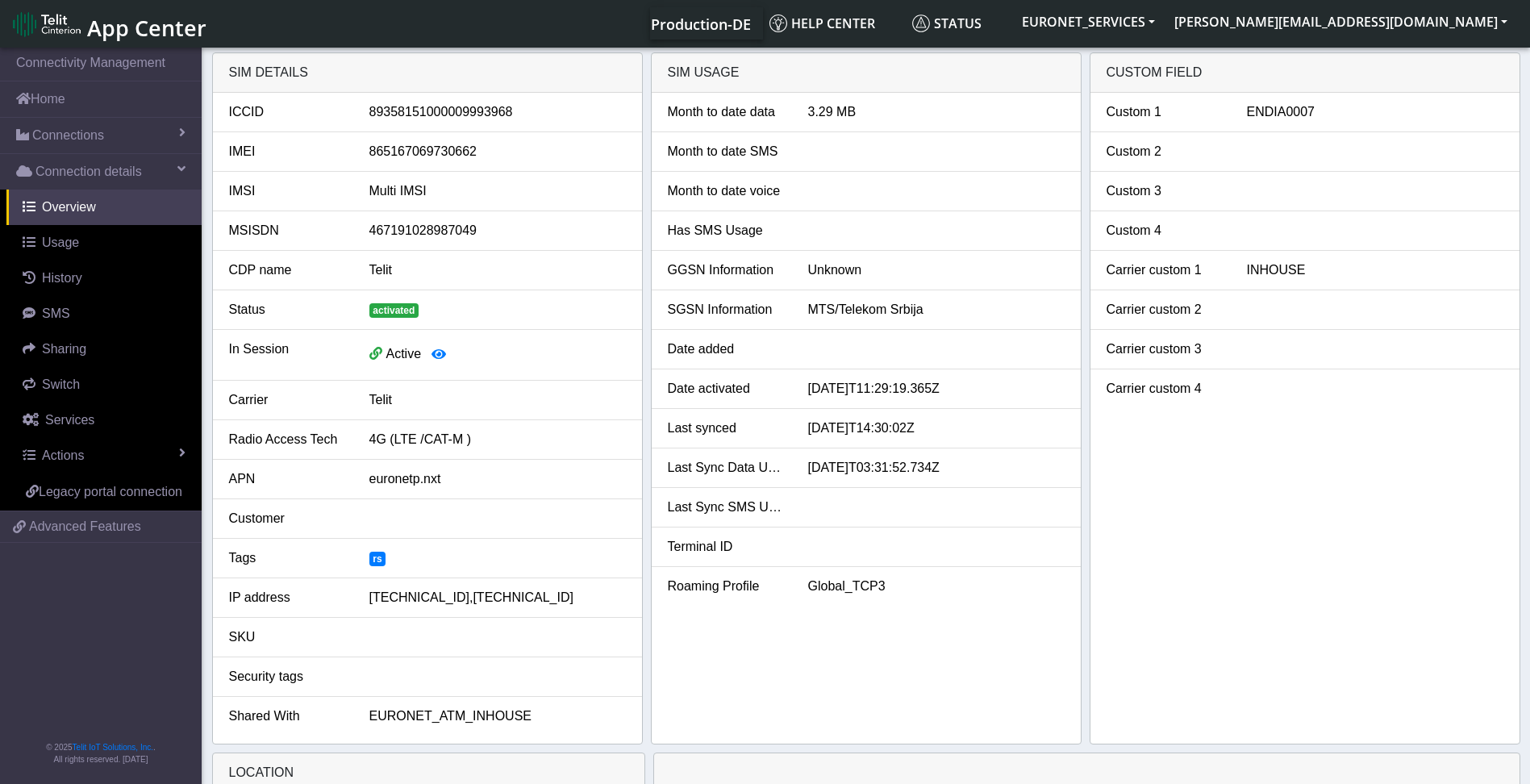
click at [1490, 241] on li "Custom 4" at bounding box center [1305, 231] width 430 height 40
click at [439, 354] on icon "button" at bounding box center [439, 354] width 15 height 13
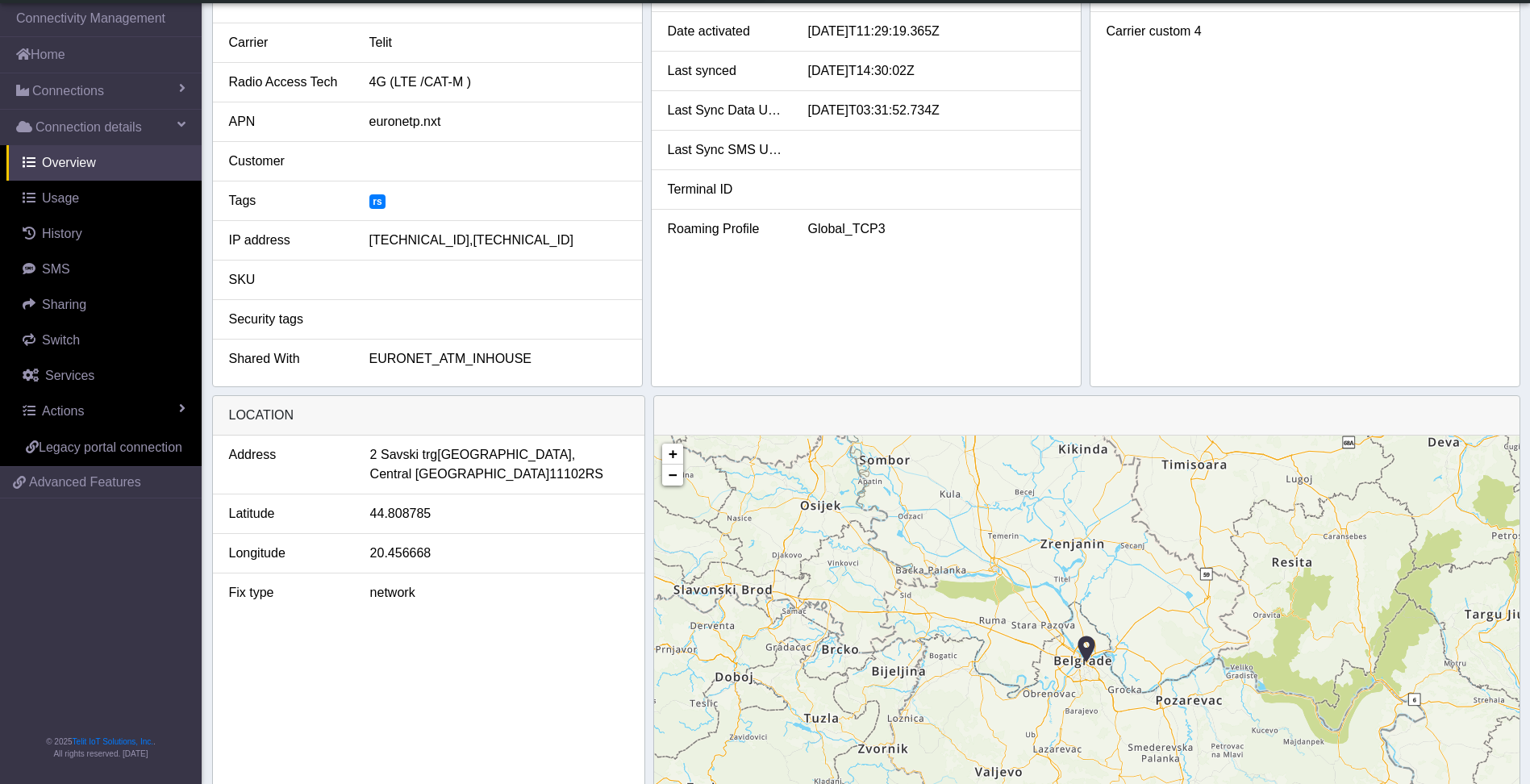
scroll to position [315, 0]
click at [494, 362] on span "EURONET_ATM_INHOUSE" at bounding box center [451, 356] width 162 height 14
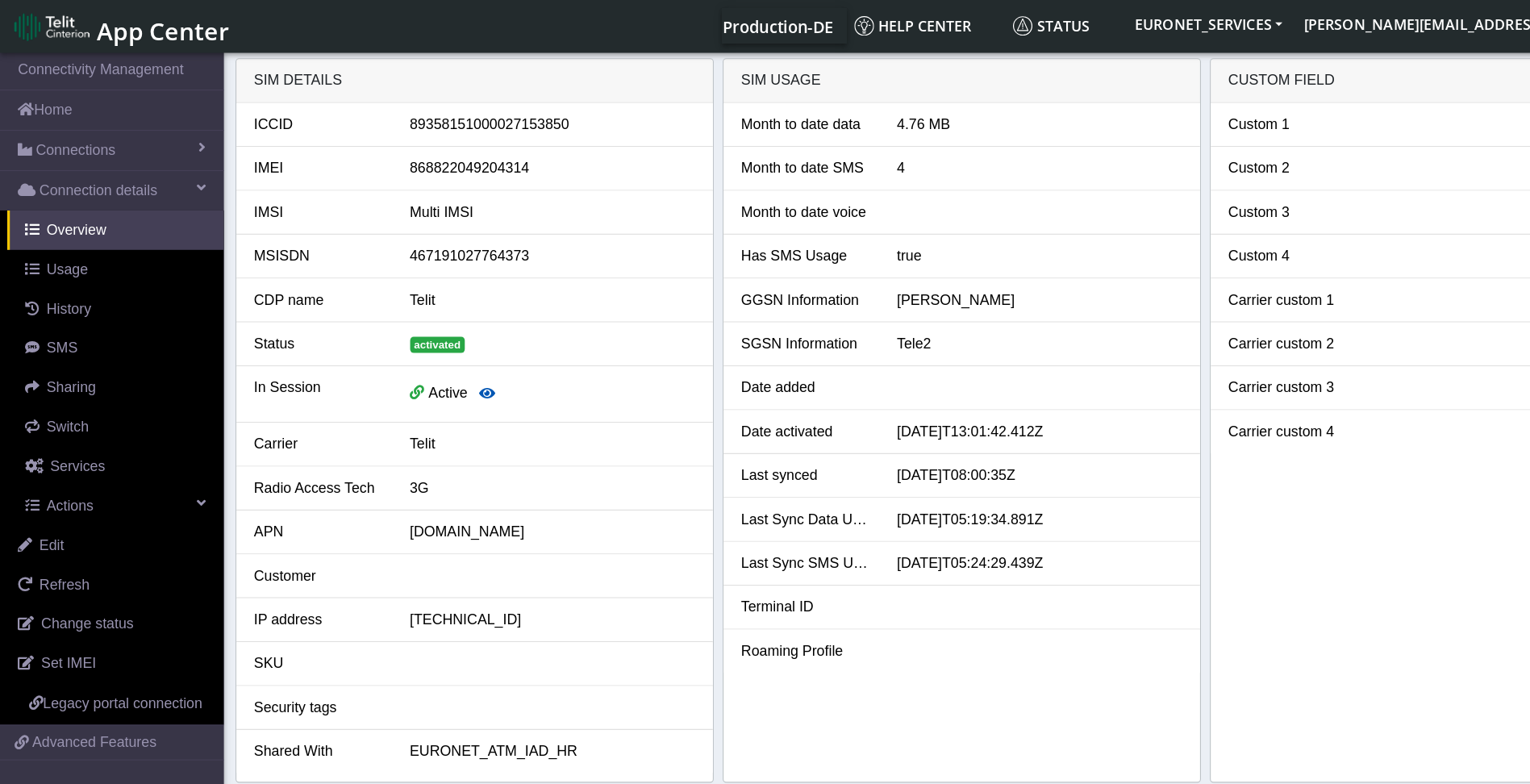
click at [444, 354] on icon "button" at bounding box center [439, 354] width 15 height 13
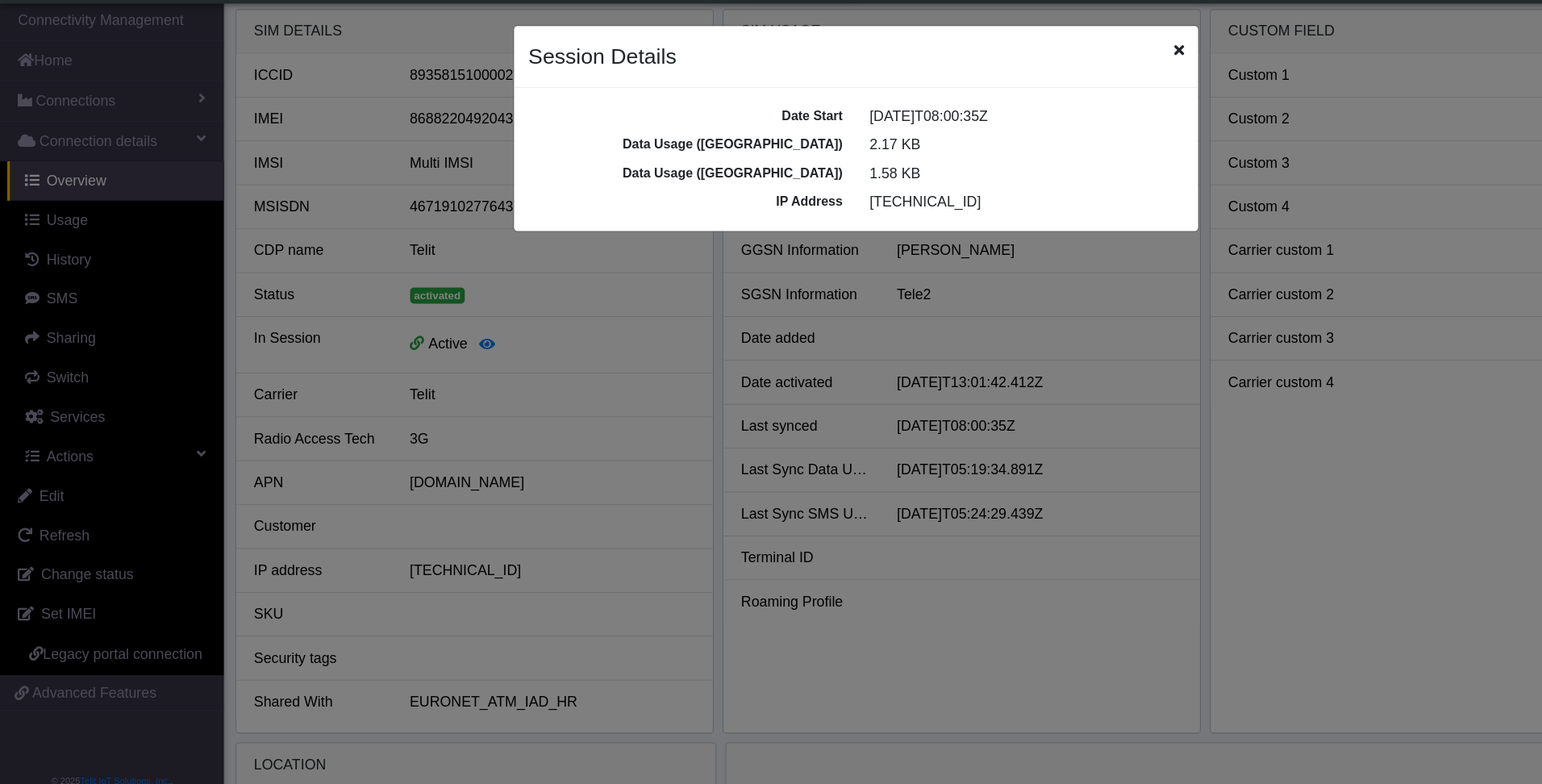
drag, startPoint x: 945, startPoint y: 172, endPoint x: 959, endPoint y: 153, distance: 23.6
click at [946, 172] on div "2.17 KB" at bounding box center [925, 174] width 307 height 19
click at [1065, 92] on icon "Close" at bounding box center [1062, 89] width 9 height 13
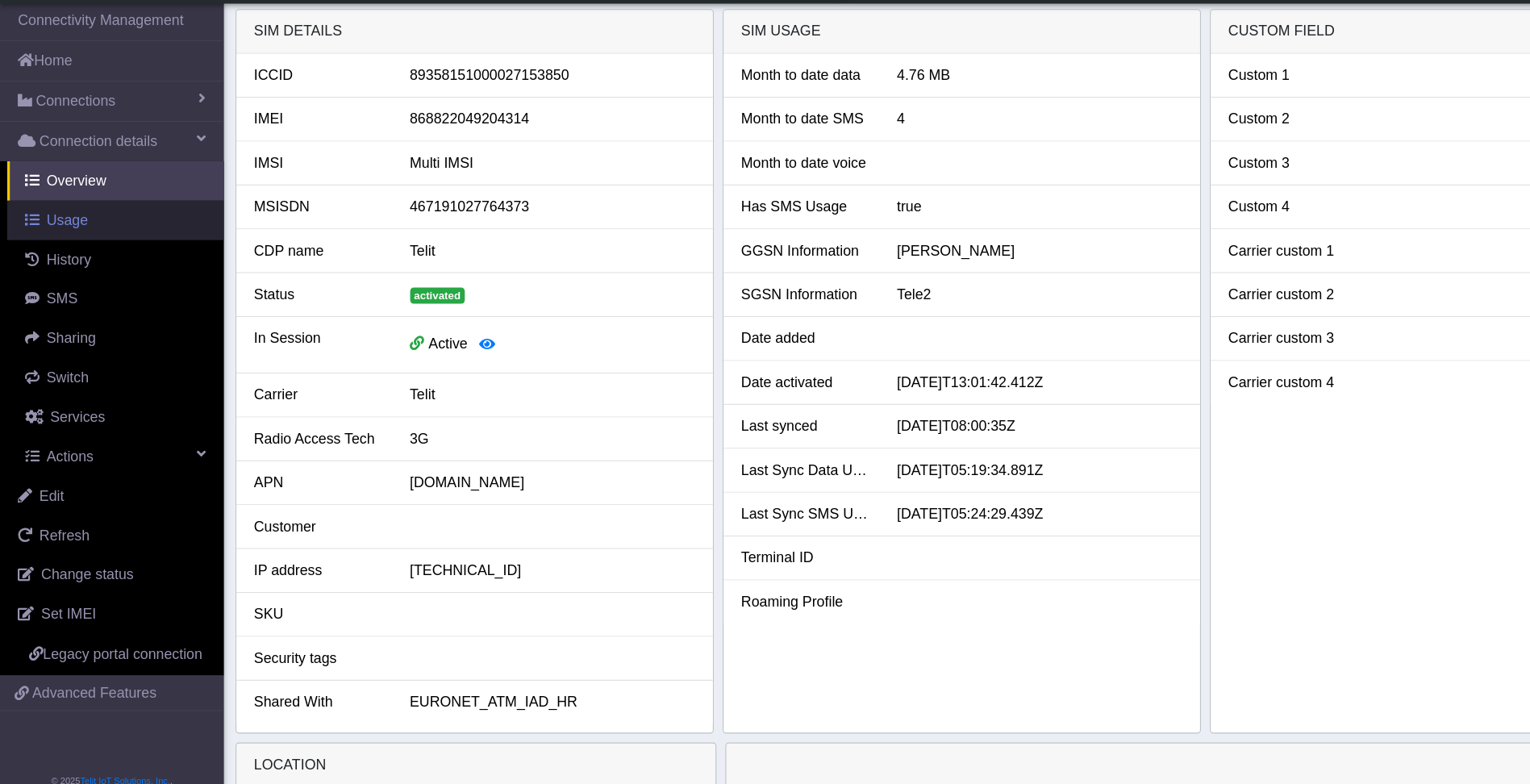
click at [63, 246] on span "Usage" at bounding box center [60, 242] width 37 height 14
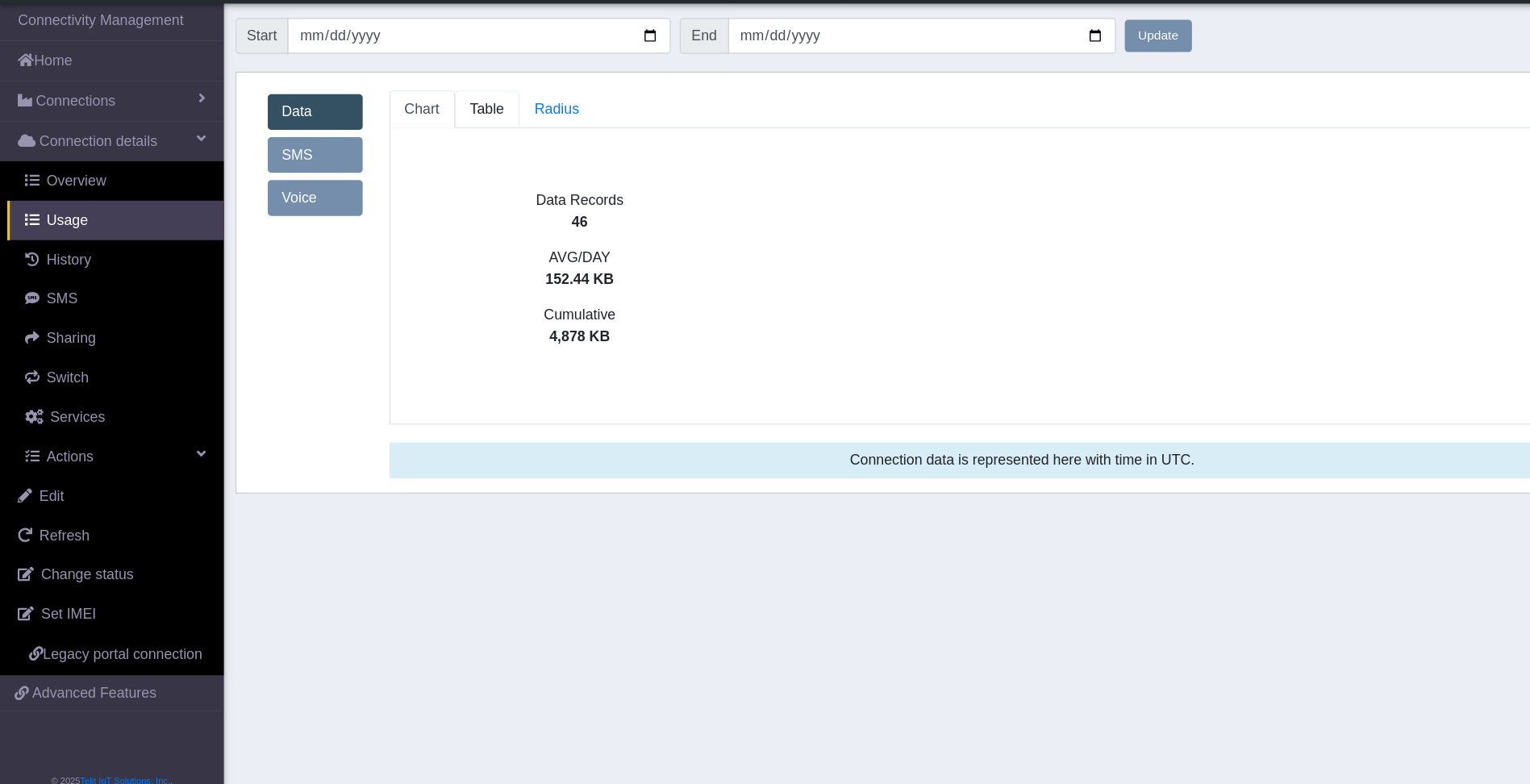
click at [437, 138] on span "Table" at bounding box center [439, 142] width 31 height 14
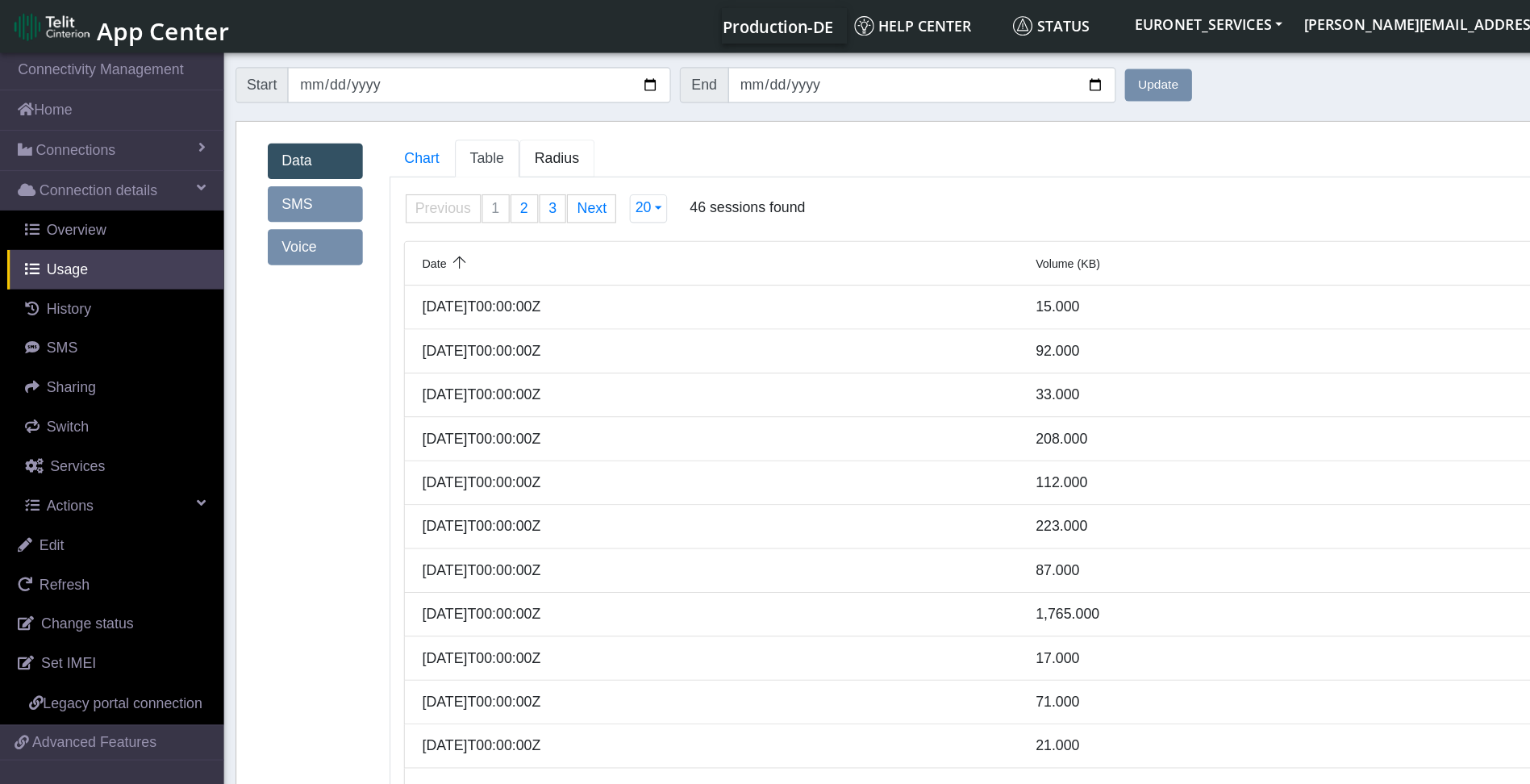
click at [494, 139] on span "Radius" at bounding box center [501, 142] width 40 height 14
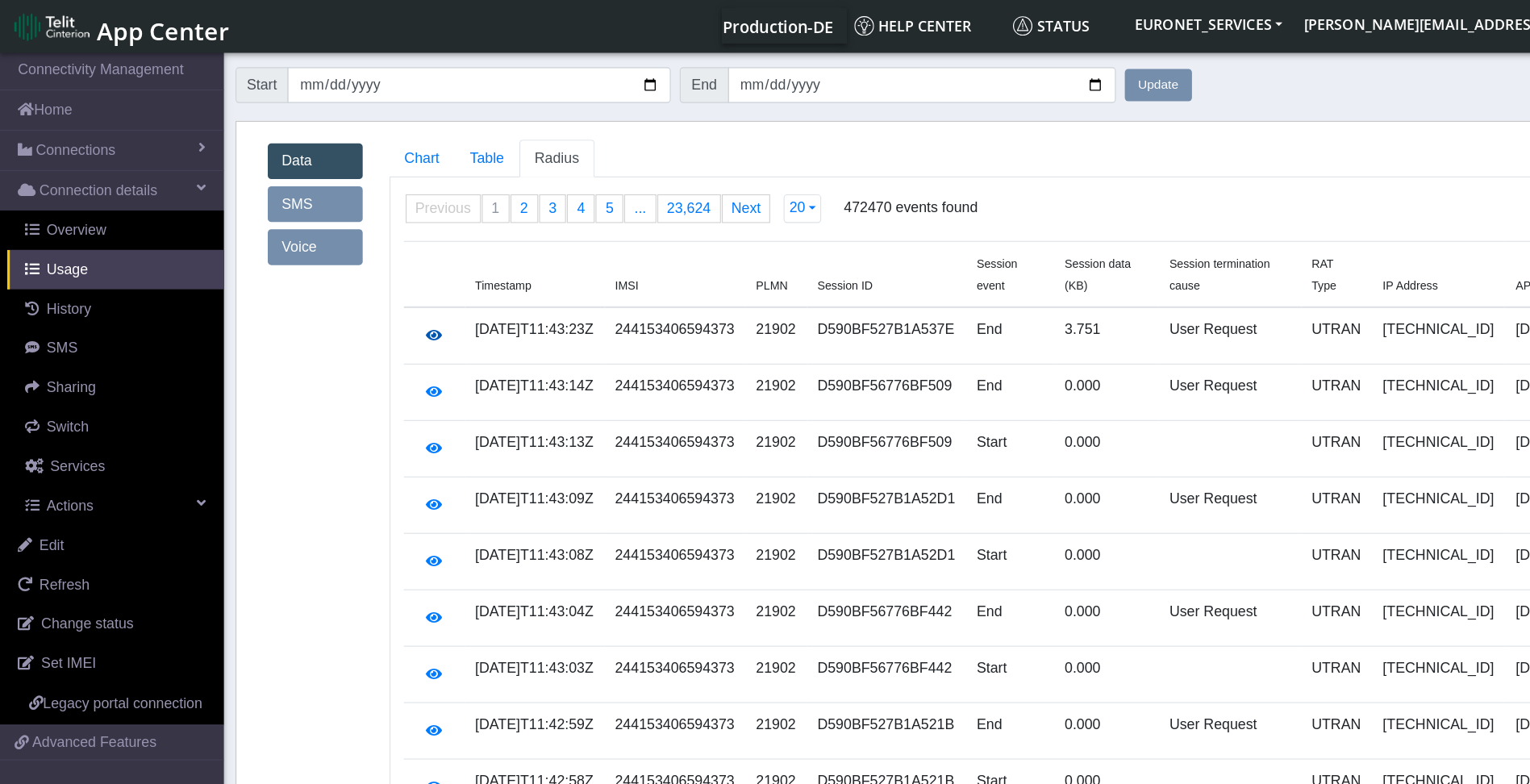
click at [394, 295] on icon "button" at bounding box center [391, 301] width 15 height 13
click at [386, 144] on span "Chart" at bounding box center [381, 142] width 32 height 14
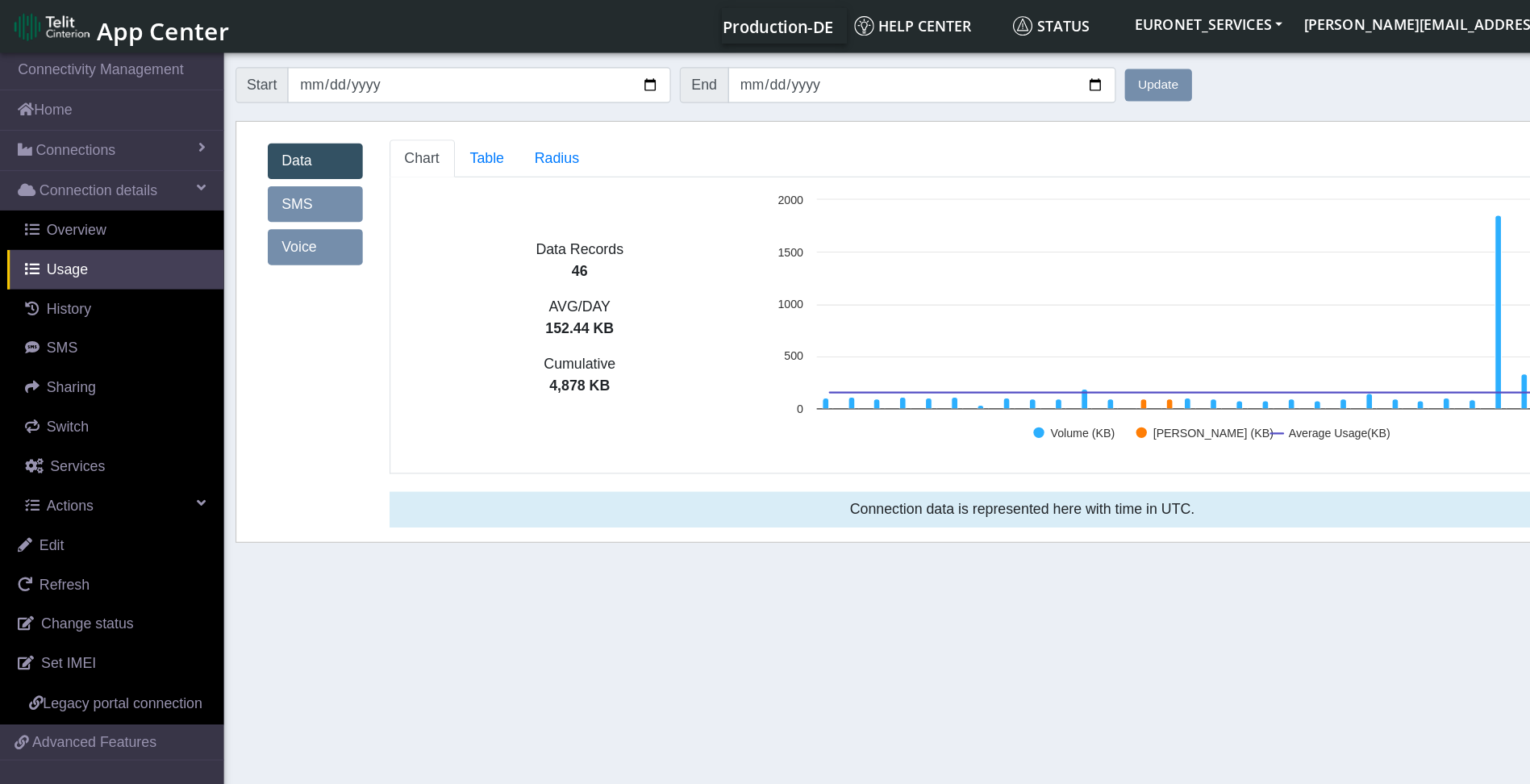
click at [282, 141] on link "Data" at bounding box center [284, 144] width 86 height 32
click at [503, 137] on span "Radius" at bounding box center [501, 142] width 40 height 14
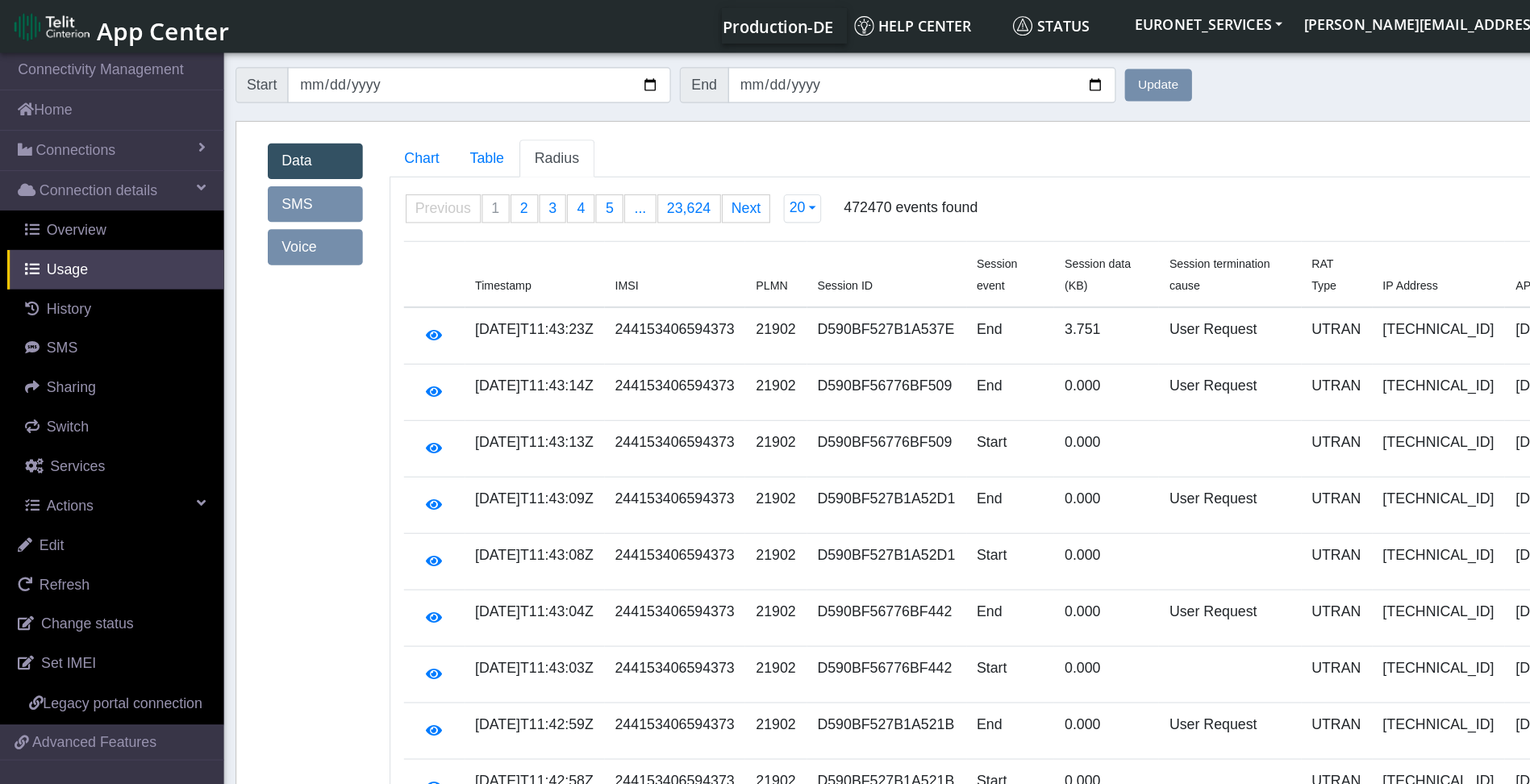
click at [821, 187] on span "472470 events found" at bounding box center [819, 199] width 121 height 45
click at [1032, 77] on button "Update" at bounding box center [1044, 76] width 61 height 29
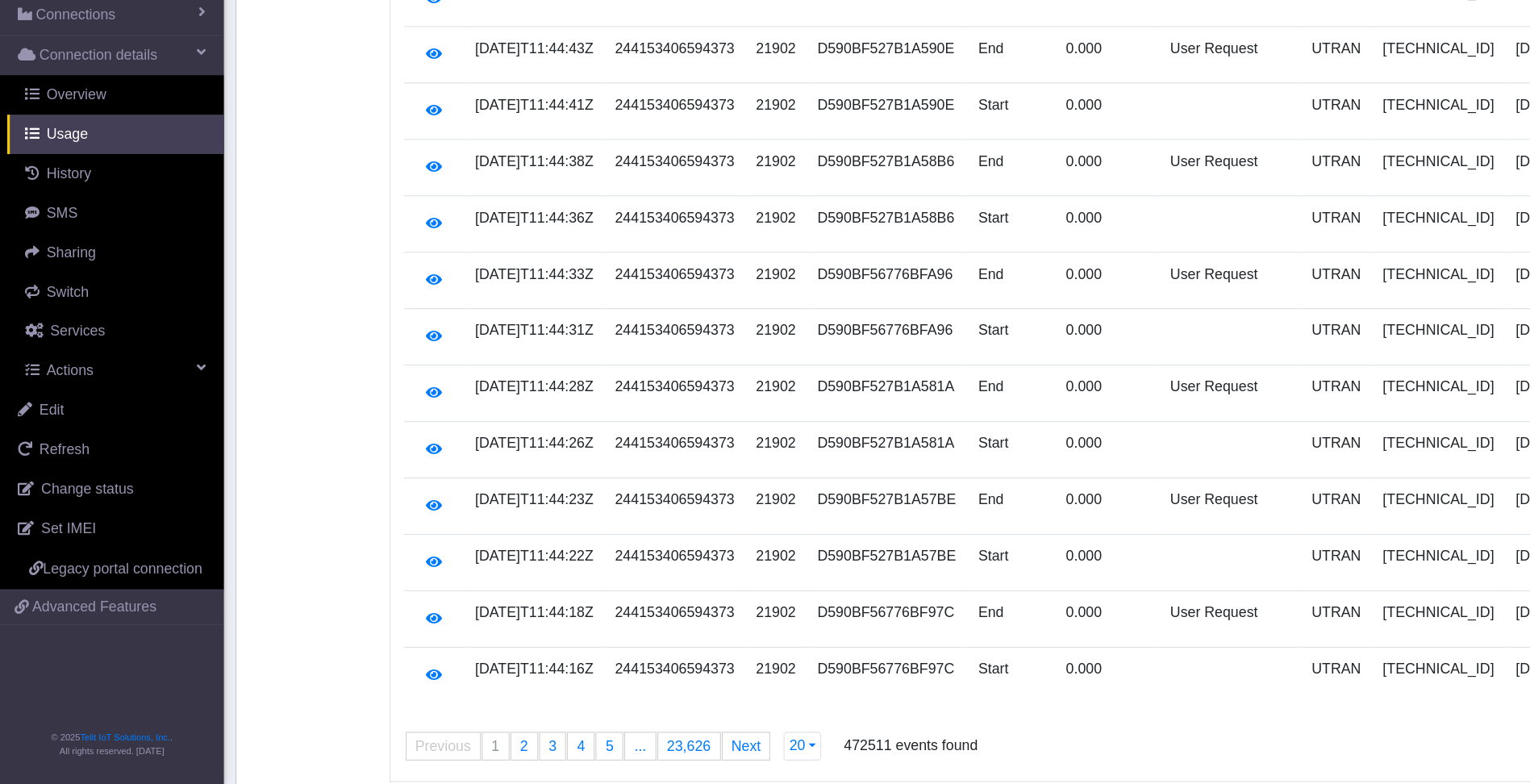
scroll to position [578, 0]
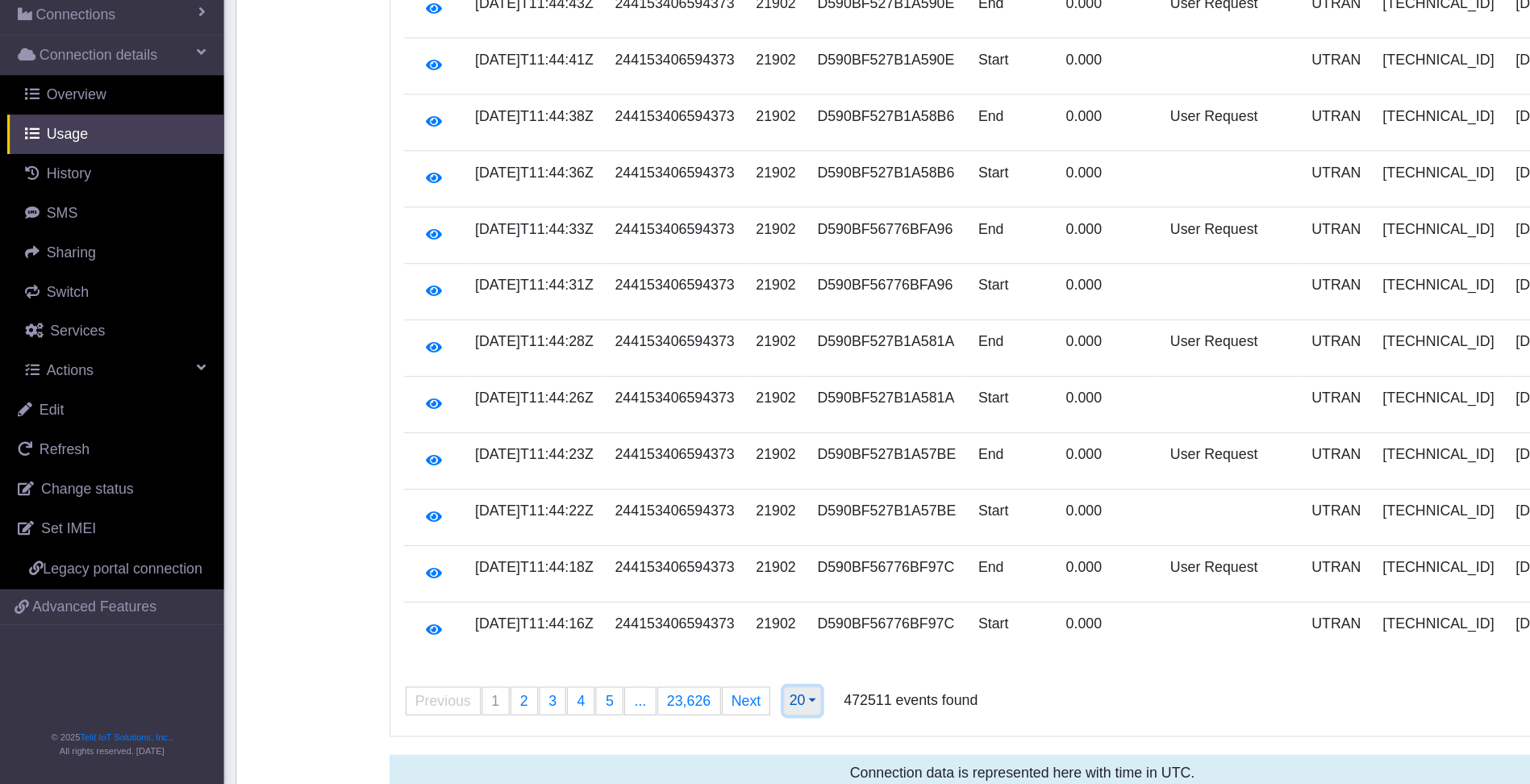
click at [727, 695] on button "20" at bounding box center [723, 708] width 34 height 26
click at [741, 661] on button "500" at bounding box center [770, 674] width 128 height 26
click at [730, 692] on div "20 20 50 100 200 500" at bounding box center [723, 714] width 57 height 45
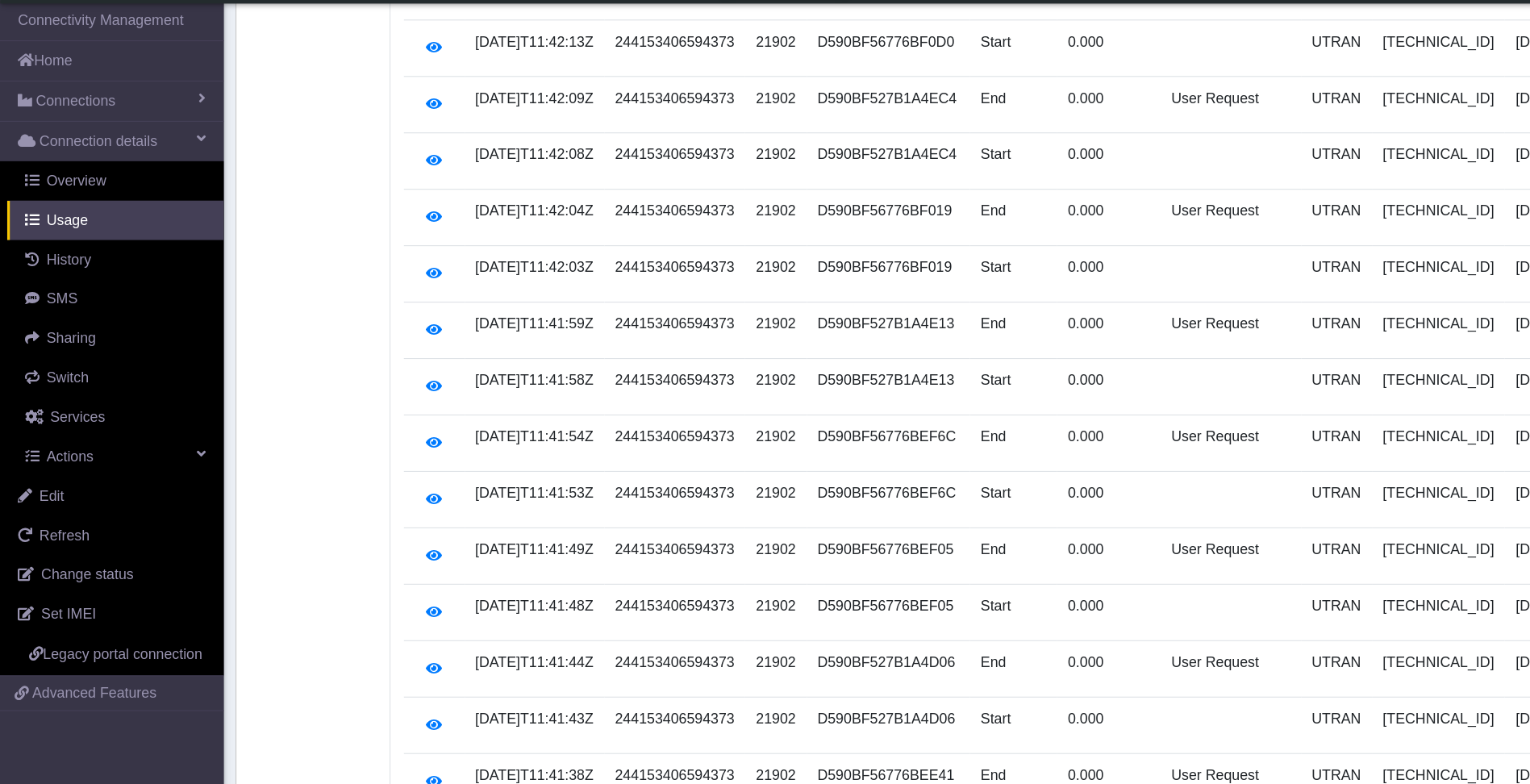
scroll to position [0, 0]
